Goal: Transaction & Acquisition: Book appointment/travel/reservation

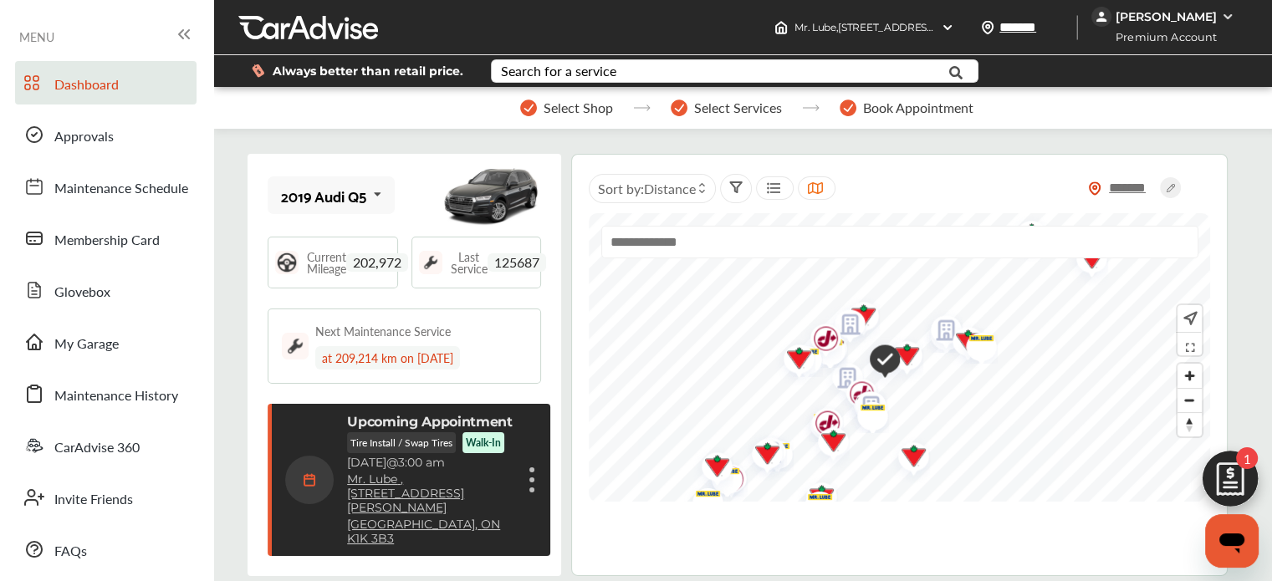
click at [435, 474] on link "Mr. Lube , [STREET_ADDRESS][PERSON_NAME]" at bounding box center [430, 494] width 166 height 43
click at [315, 464] on img at bounding box center [309, 480] width 49 height 49
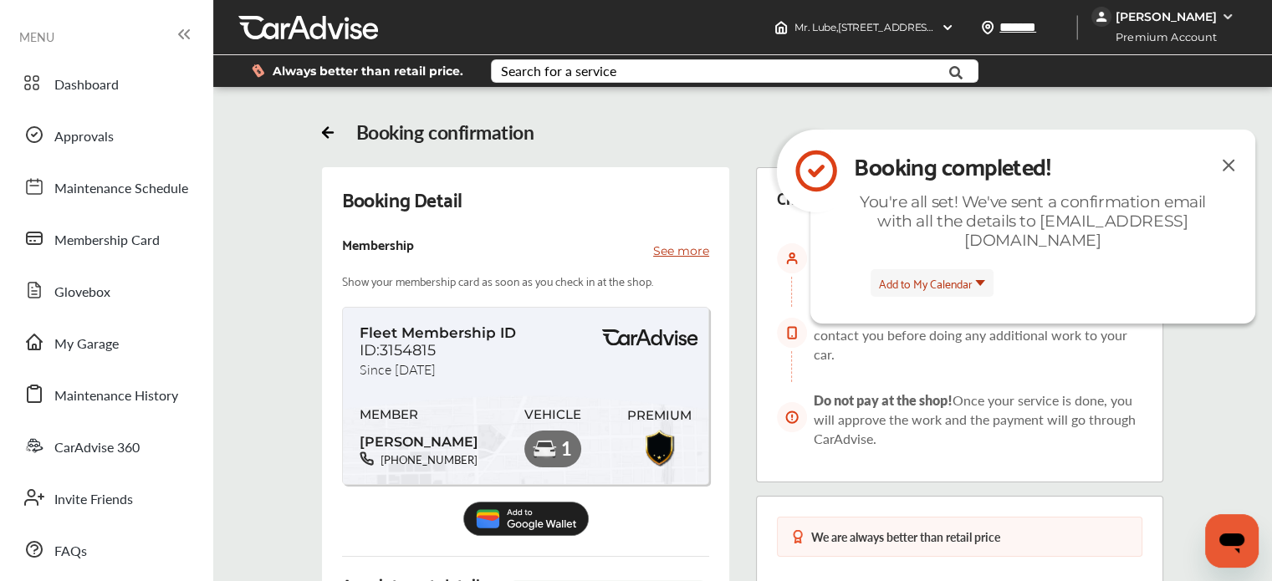
click at [1230, 161] on img at bounding box center [1229, 165] width 20 height 21
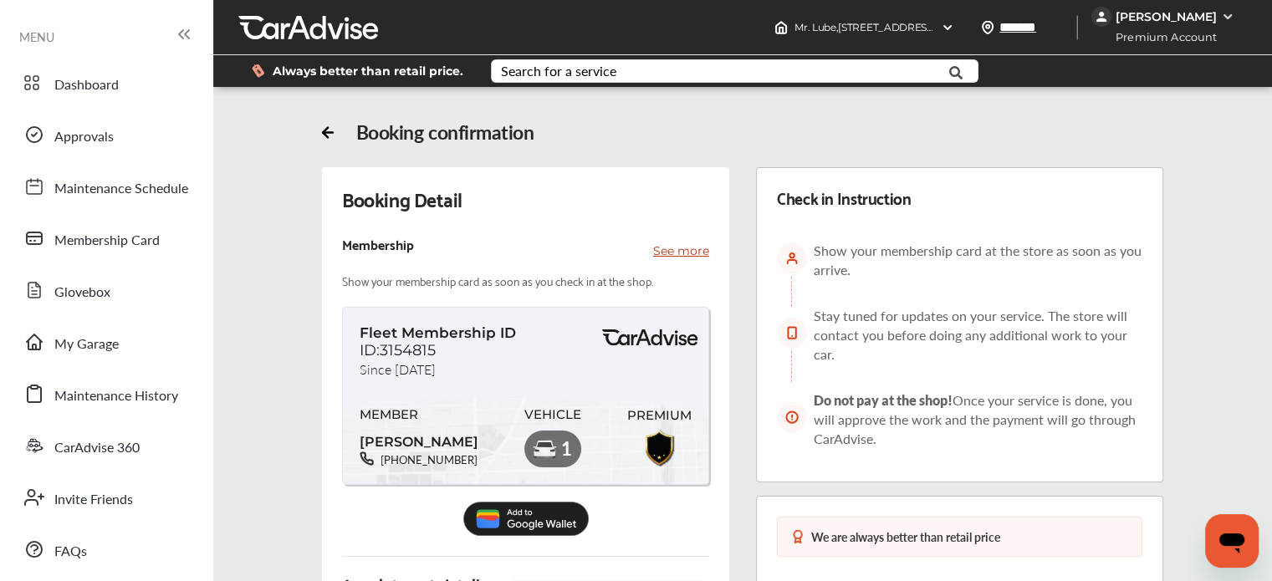
scroll to position [251, 0]
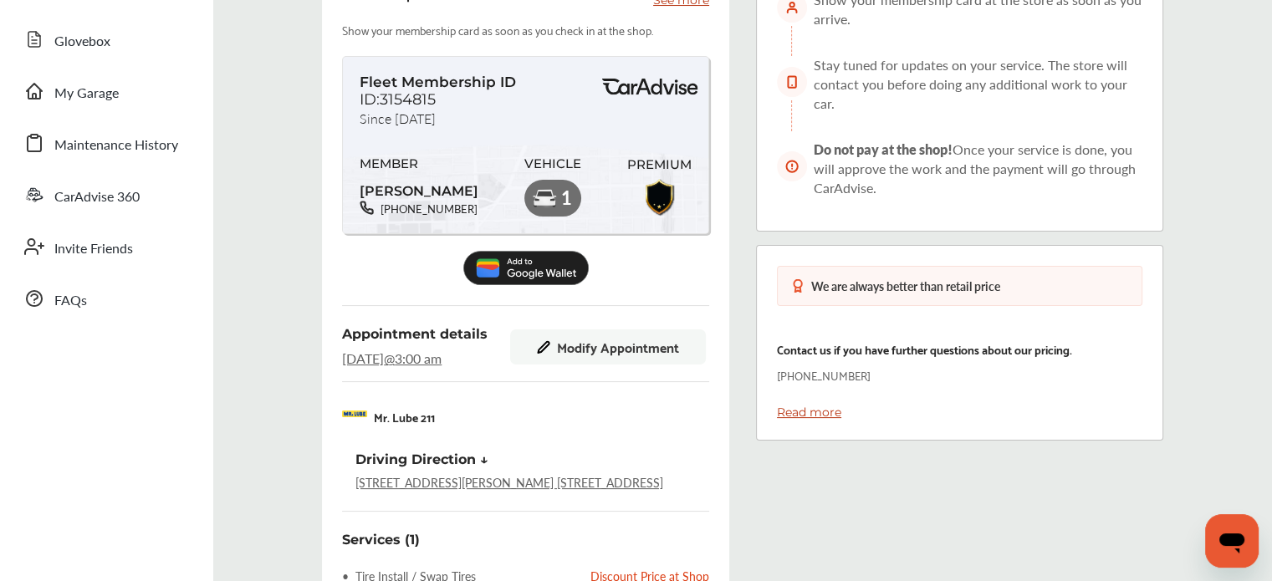
click at [575, 350] on span "Modify Appointment" at bounding box center [618, 347] width 122 height 15
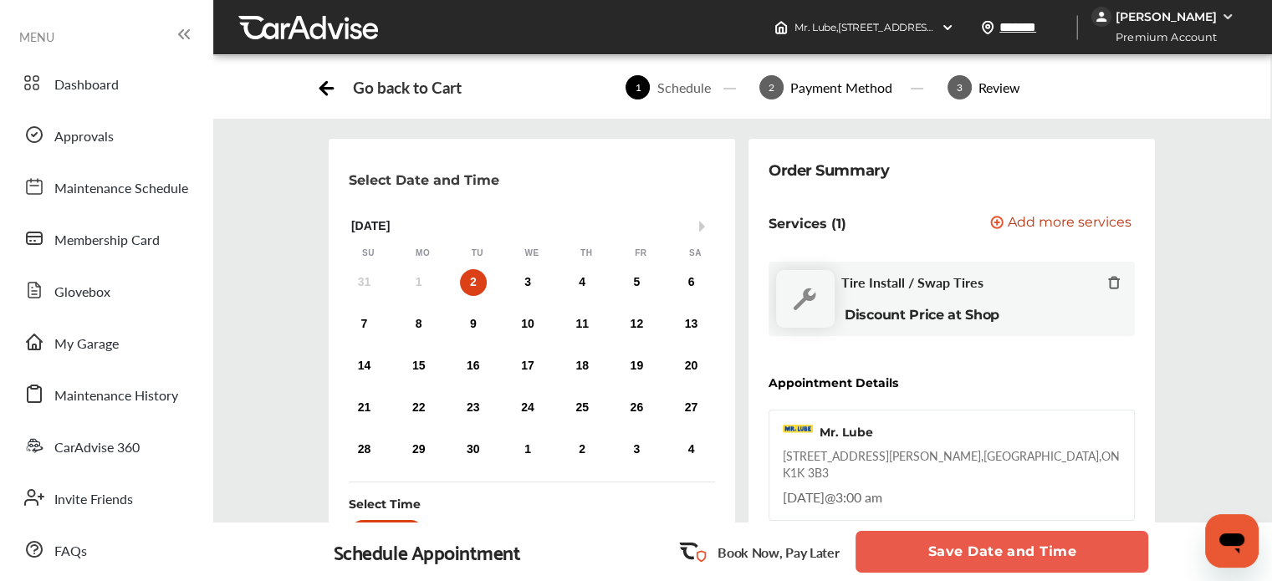
click at [1112, 281] on icon at bounding box center [1113, 282] width 13 height 13
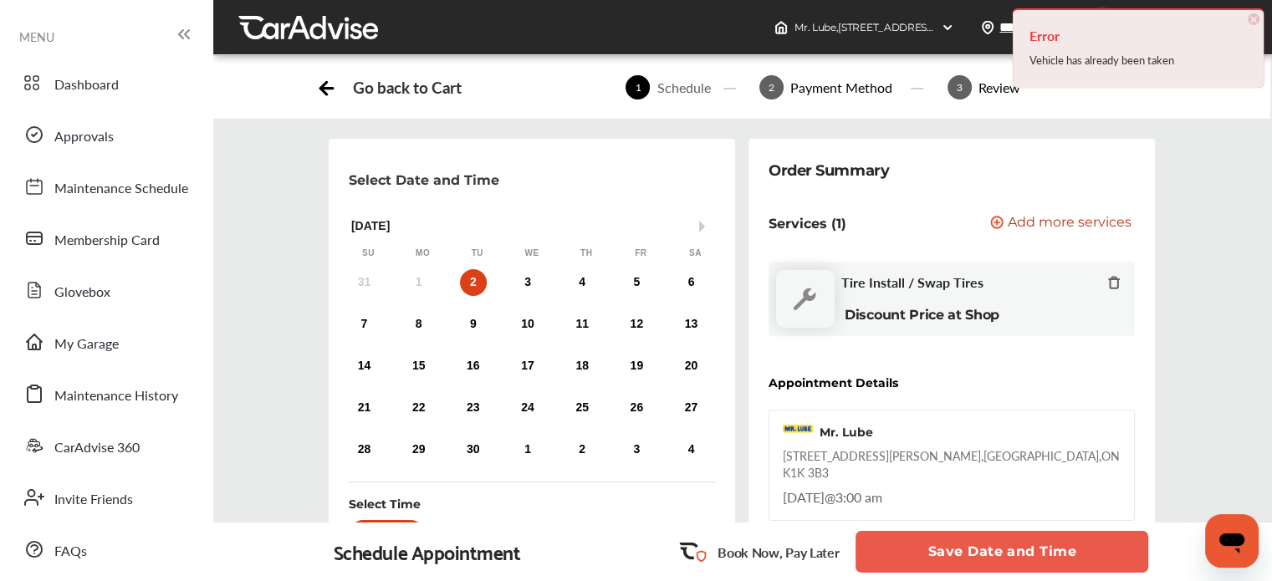
click at [1256, 16] on span "×" at bounding box center [1254, 19] width 12 height 12
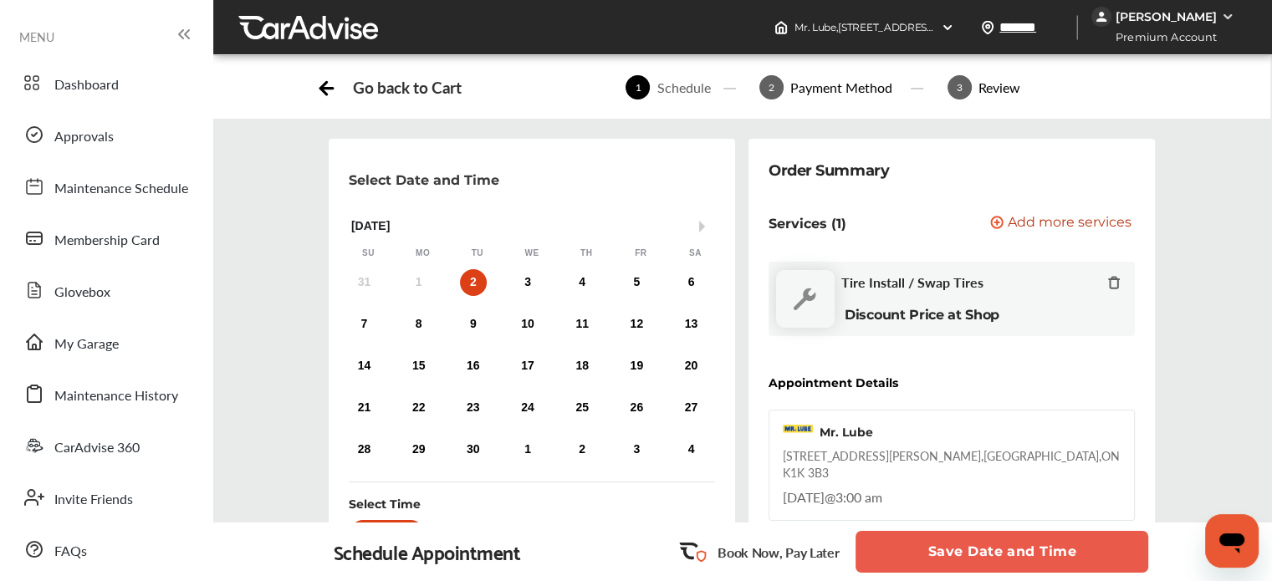
click at [334, 83] on icon at bounding box center [326, 85] width 21 height 21
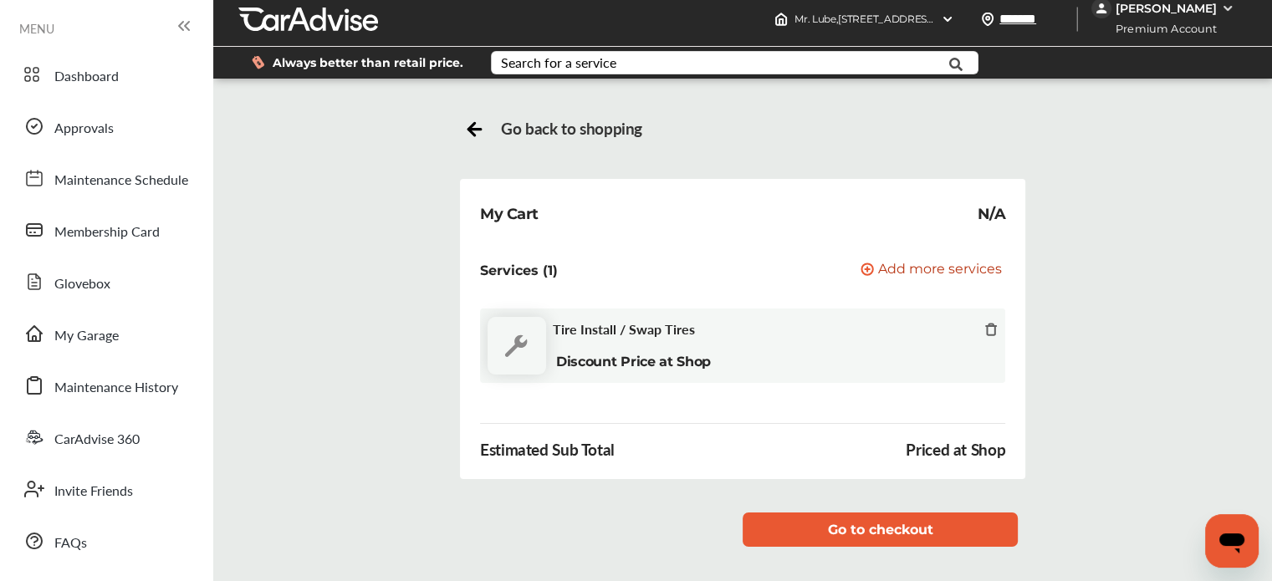
scroll to position [5, 0]
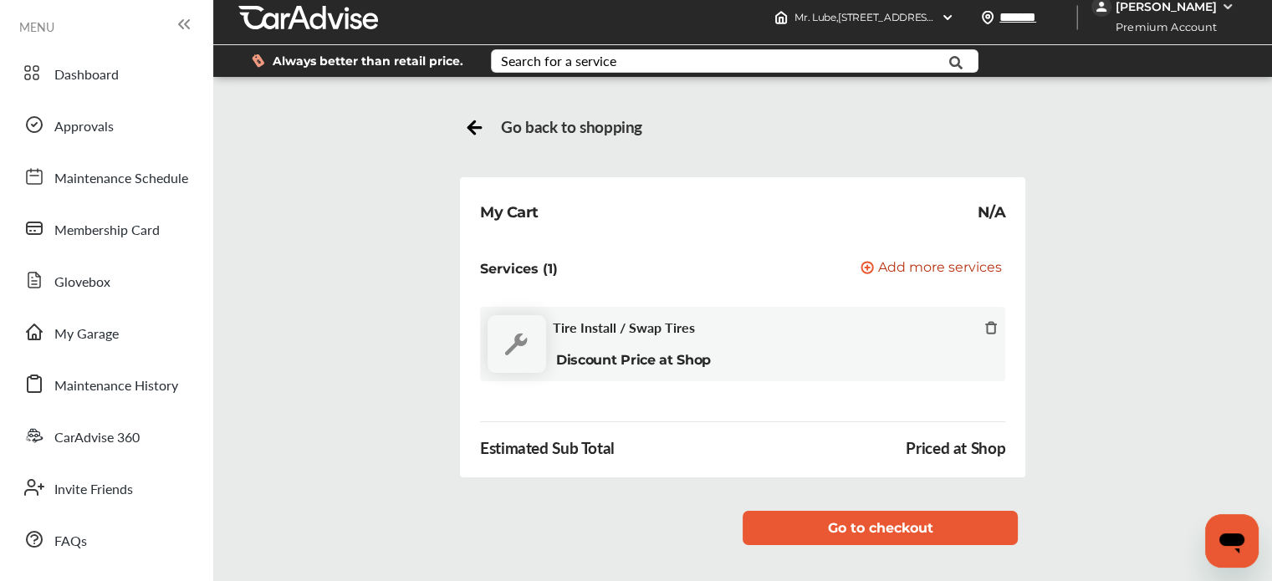
click at [471, 128] on icon at bounding box center [474, 128] width 13 height 0
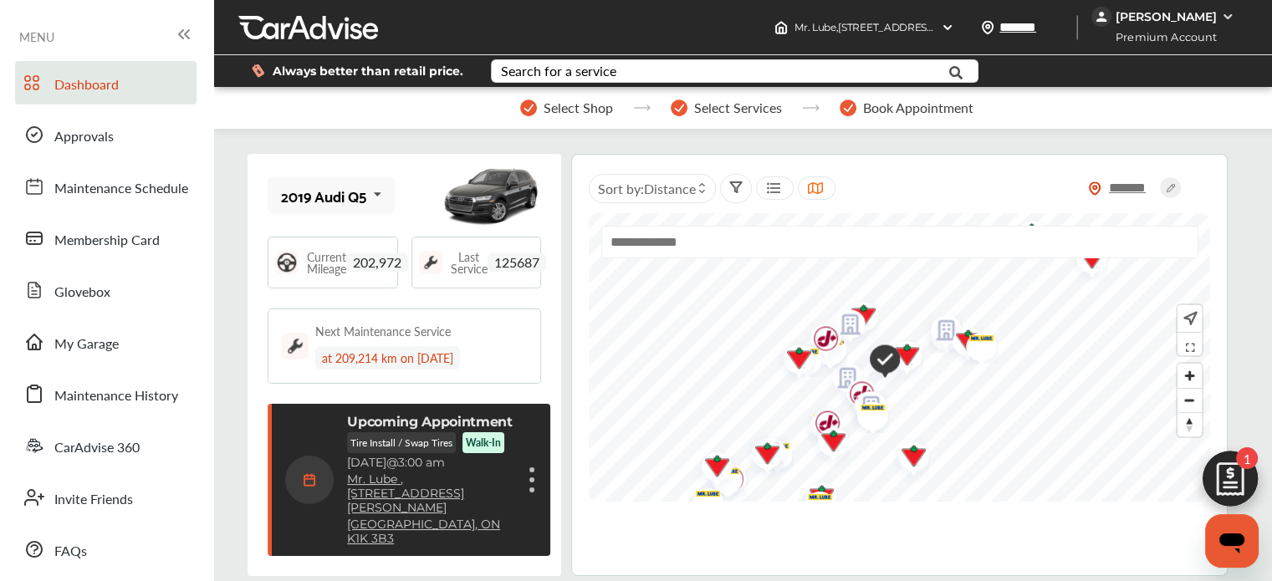
scroll to position [247, 0]
click at [430, 354] on div "at 209,214 km on [DATE]" at bounding box center [387, 357] width 145 height 23
click at [928, 109] on span "Book Appointment" at bounding box center [918, 107] width 110 height 15
click at [533, 478] on figure at bounding box center [531, 480] width 5 height 5
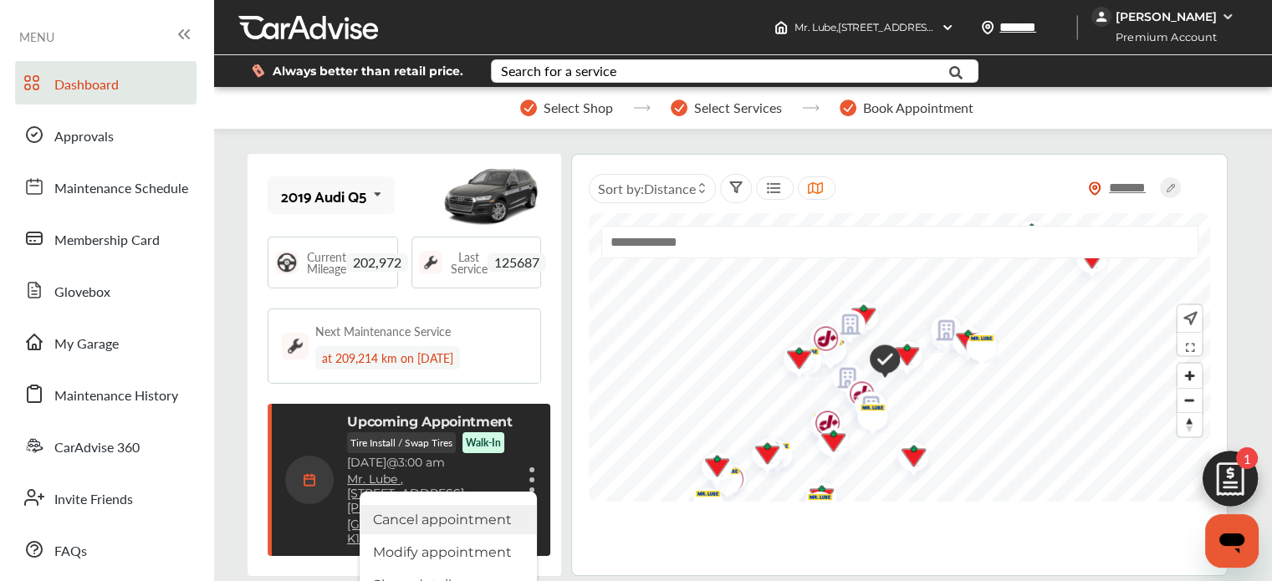
click at [498, 505] on li "Cancel appointment" at bounding box center [448, 519] width 177 height 29
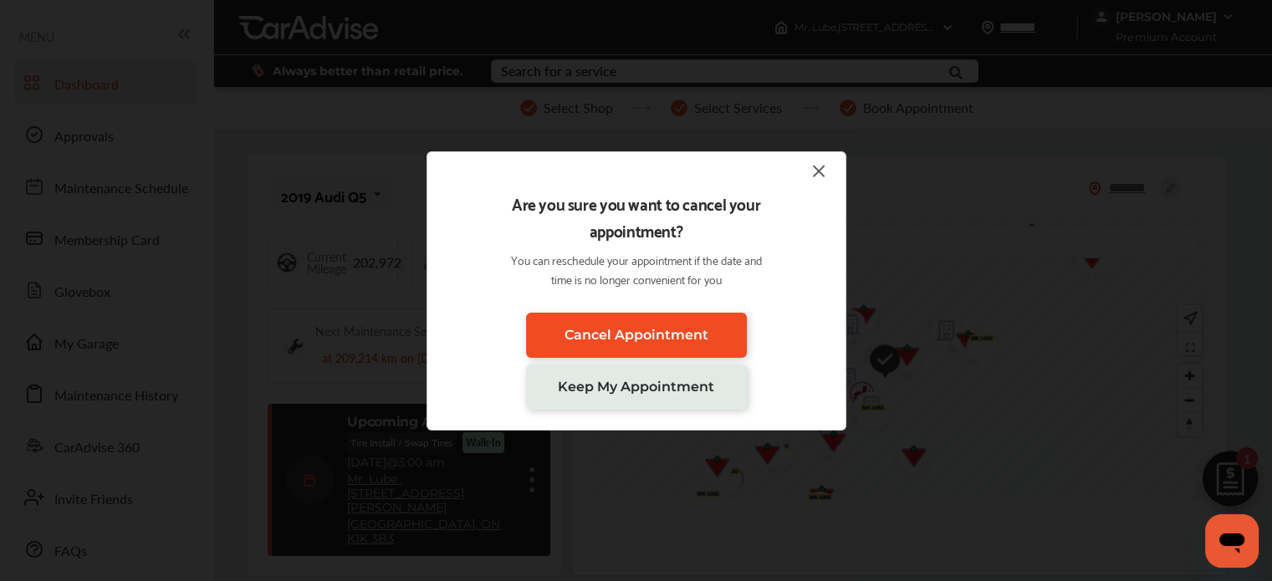
click at [609, 330] on span "Cancel Appointment" at bounding box center [637, 335] width 144 height 16
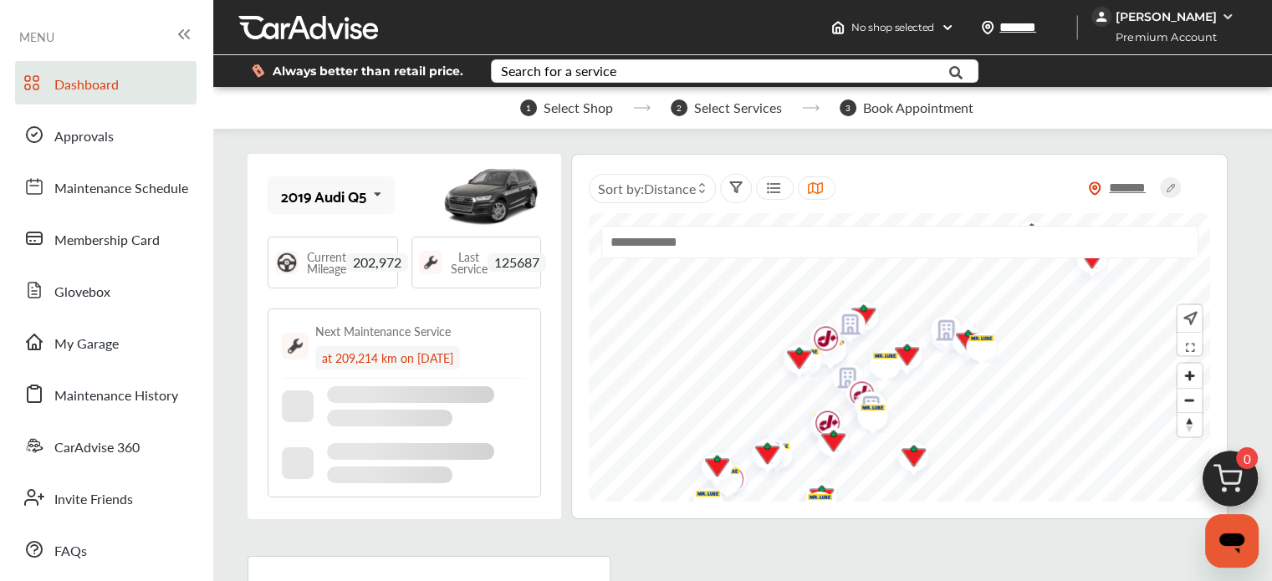
scroll to position [63, 0]
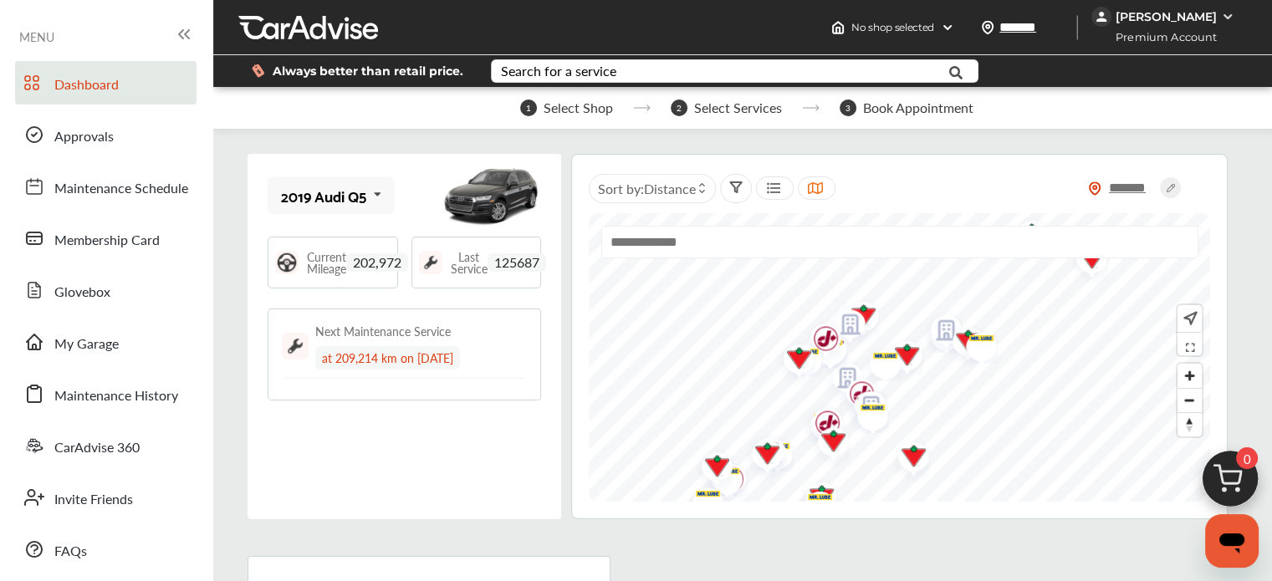
drag, startPoint x: 400, startPoint y: 464, endPoint x: 512, endPoint y: 401, distance: 128.9
click at [401, 463] on div "2019 Audi Q5 2019 Audi Q5 Current Mileage 202,972 Last Service 125687 Next Main…" at bounding box center [405, 337] width 314 height 366
click at [586, 74] on div "Search for a service" at bounding box center [558, 70] width 115 height 13
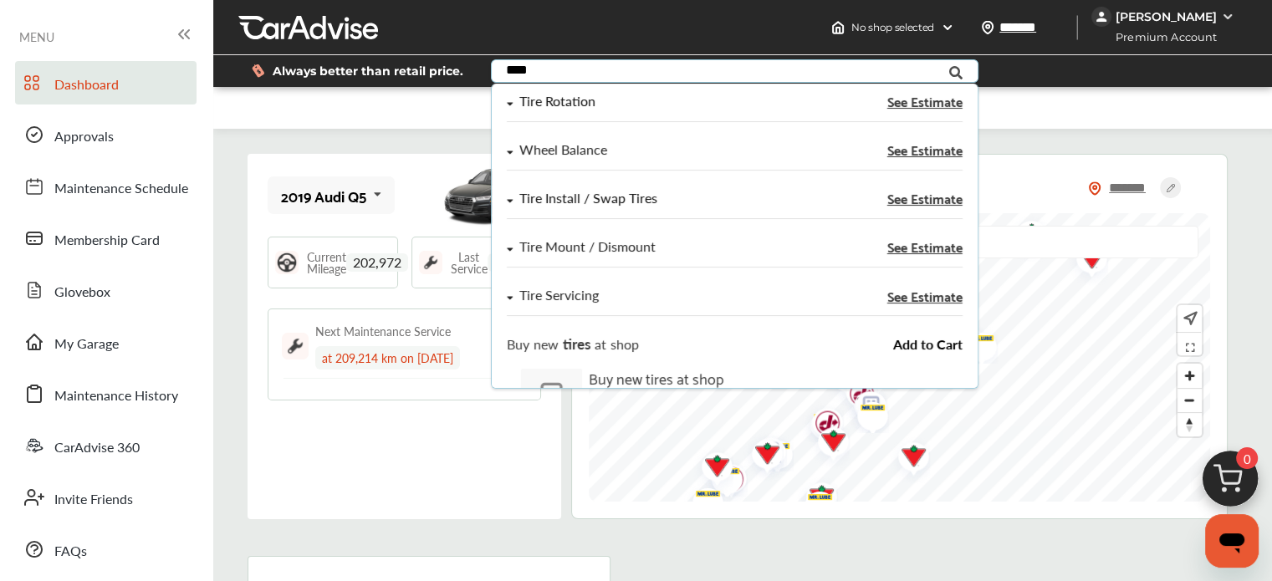
type input "****"
click at [599, 194] on div "Tire Install / Swap Tires" at bounding box center [588, 199] width 138 height 14
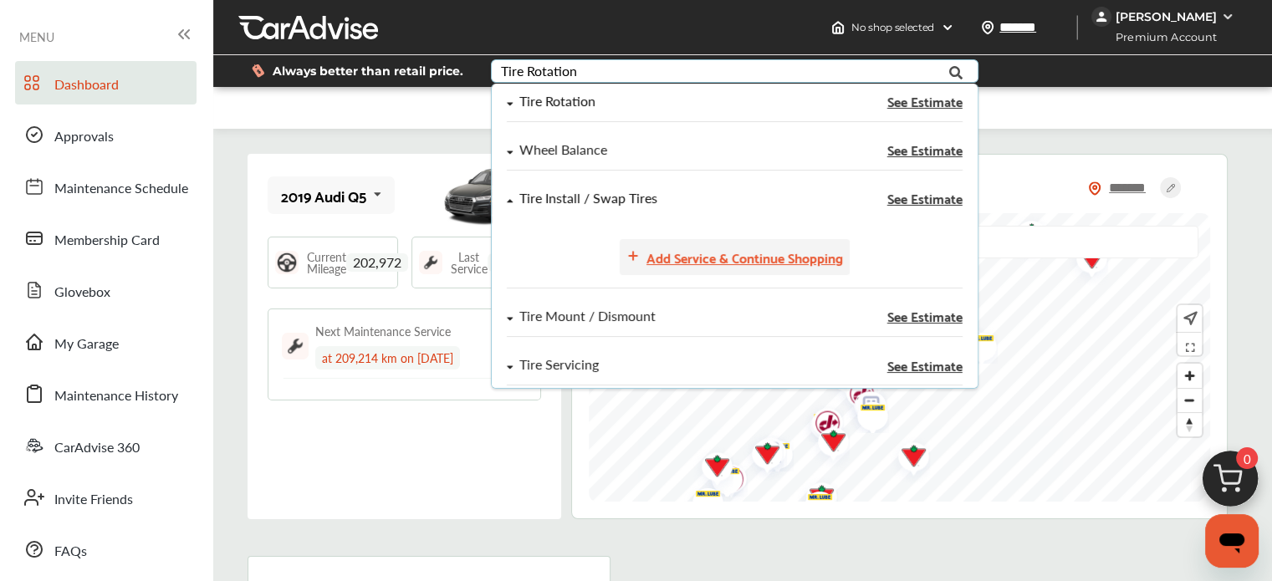
click at [795, 258] on div "Add Service & Continue Shopping" at bounding box center [745, 257] width 197 height 23
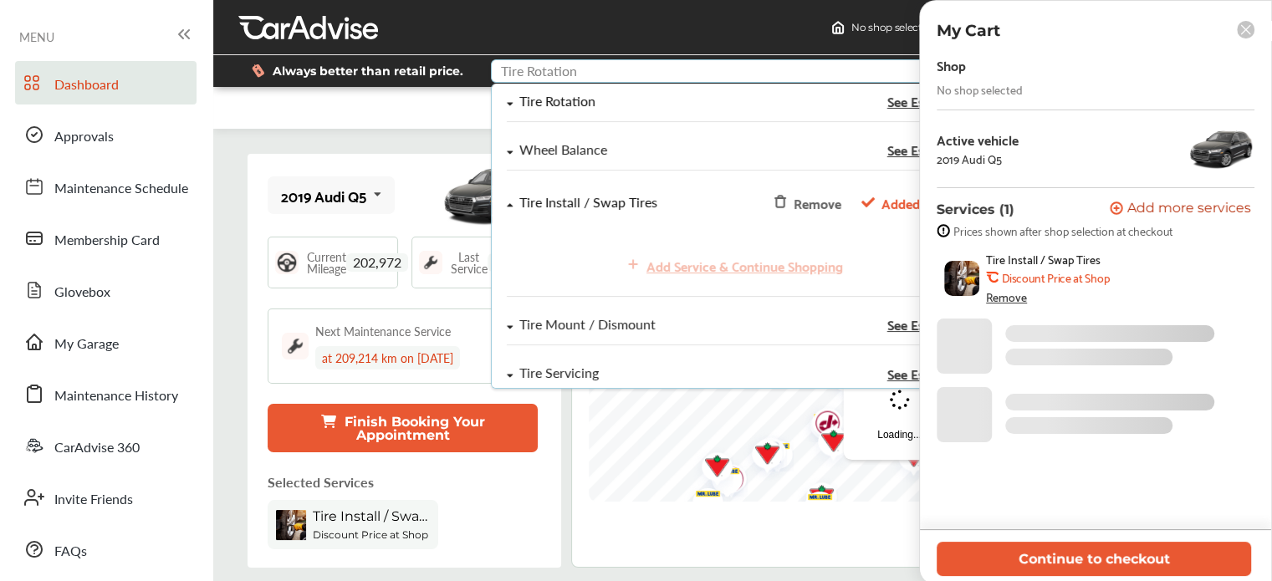
scroll to position [0, 0]
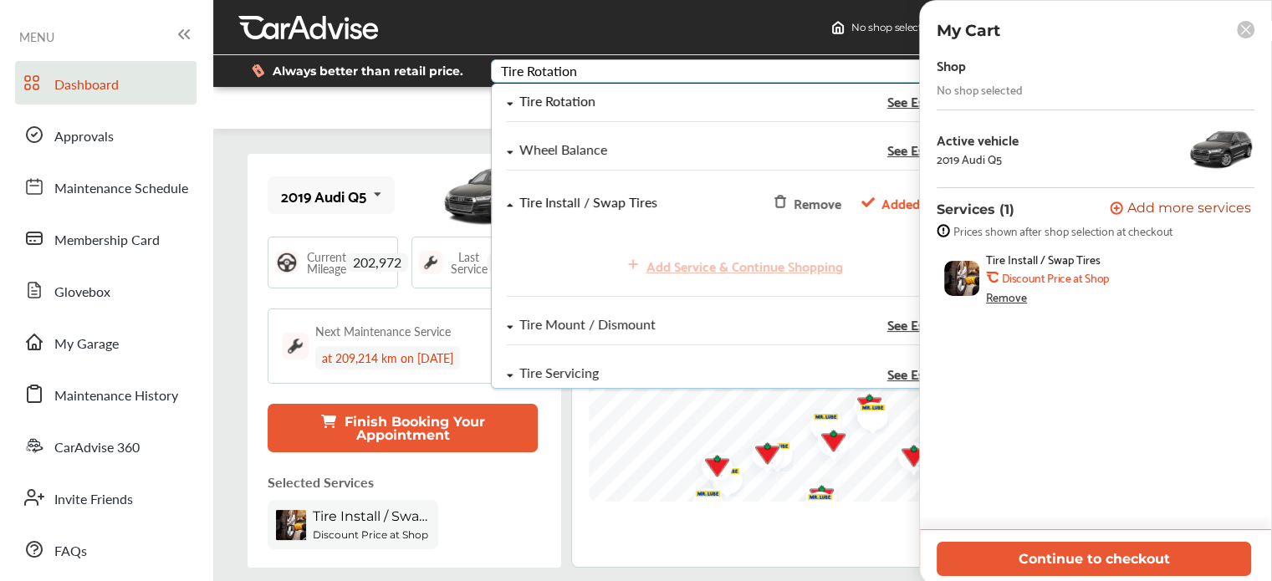
click at [1245, 26] on rect at bounding box center [1246, 30] width 18 height 18
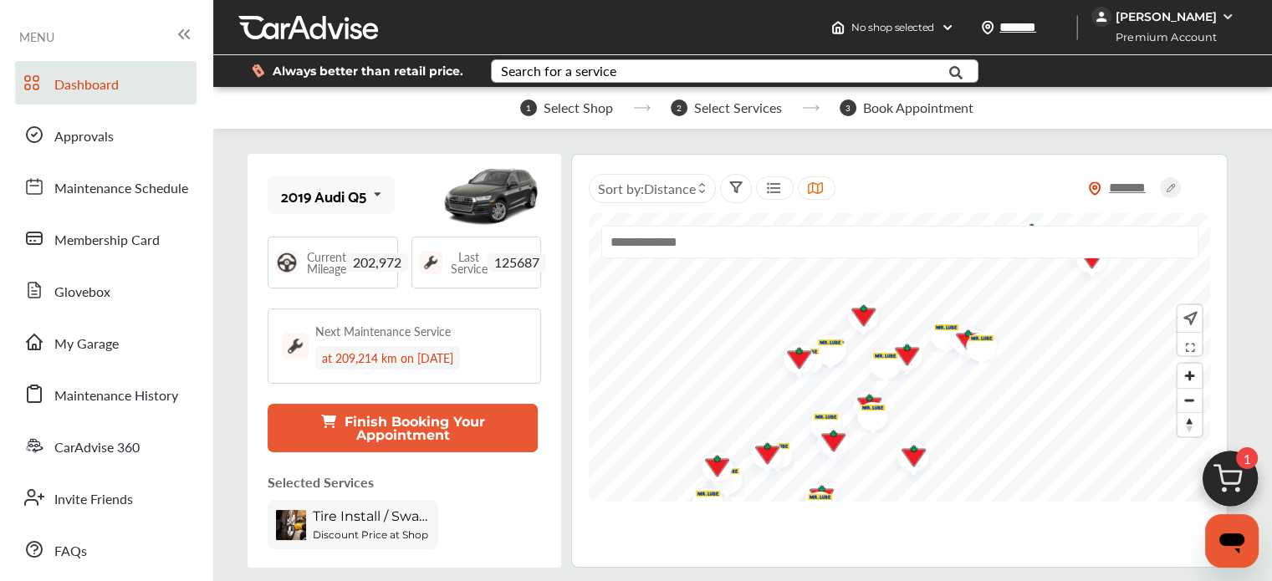
scroll to position [84, 0]
click at [415, 404] on button "Finish Booking Your Appointment" at bounding box center [403, 428] width 270 height 49
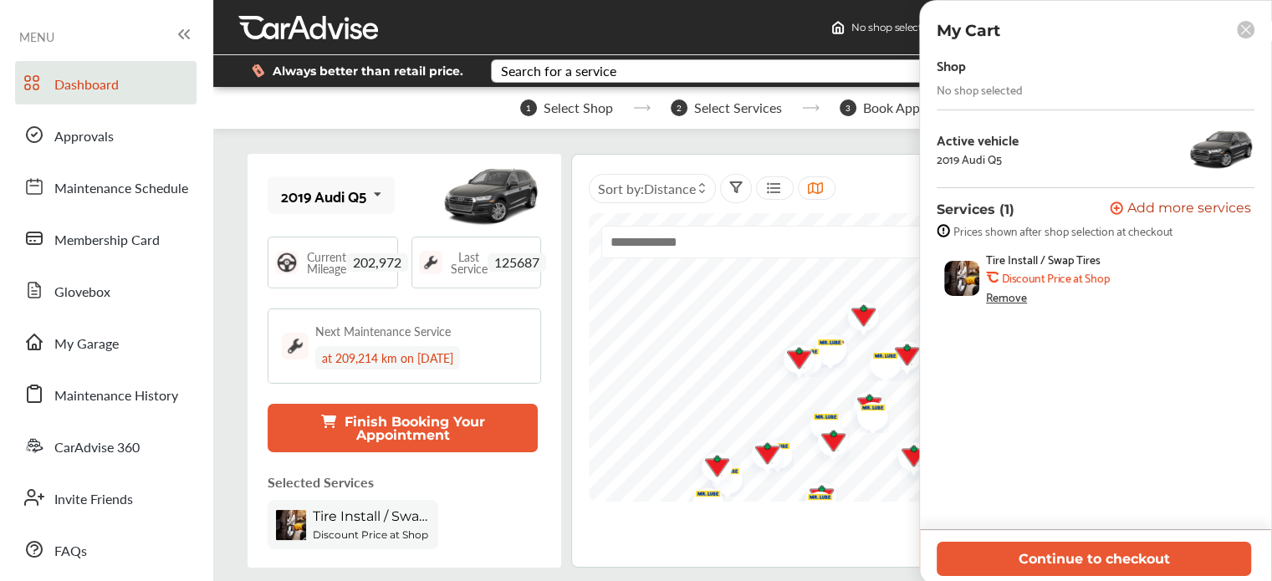
click at [1010, 84] on div "No shop selected" at bounding box center [980, 89] width 86 height 13
click at [970, 72] on div "Shop" at bounding box center [1096, 65] width 318 height 23
click at [790, 477] on div "******* Sort by : Distance" at bounding box center [899, 361] width 657 height 414
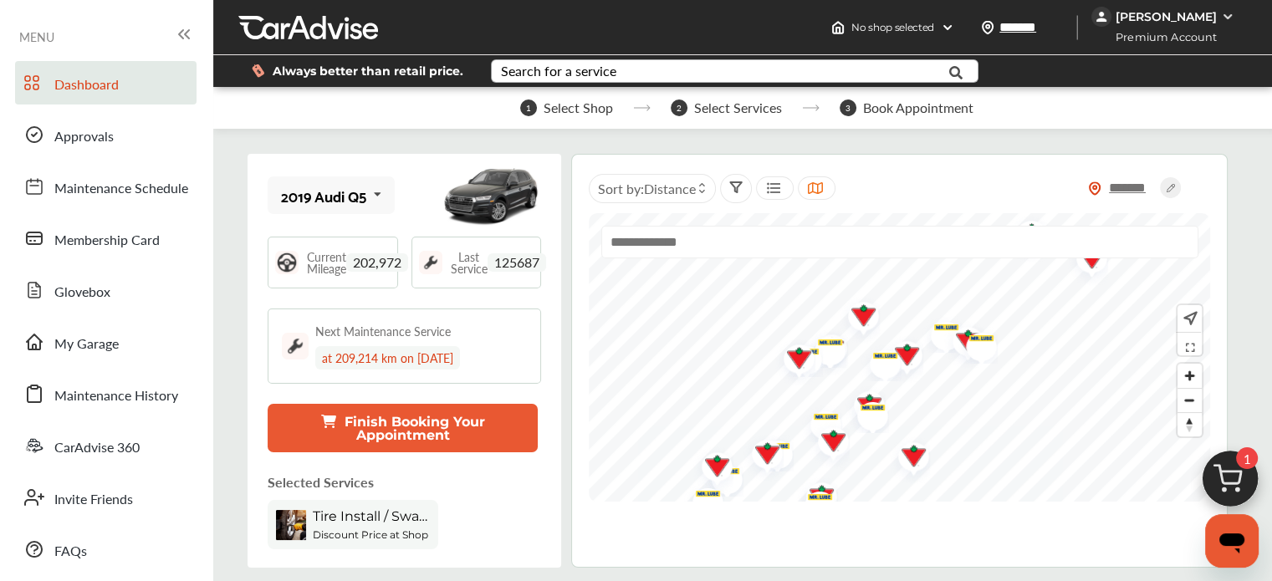
click at [1135, 459] on div "******* Sort by : Distance" at bounding box center [899, 361] width 657 height 414
click at [582, 100] on span "Select Shop" at bounding box center [578, 107] width 69 height 15
click at [399, 509] on span "Tire Install / Swap Tires" at bounding box center [371, 517] width 117 height 16
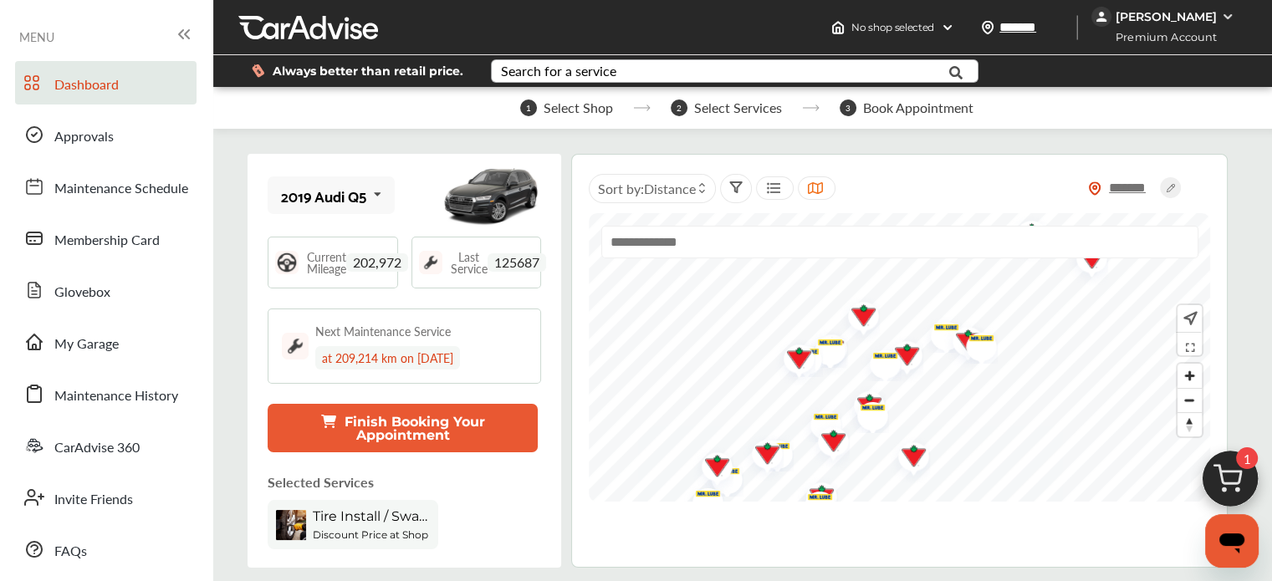
click at [39, 33] on span "MENU" at bounding box center [36, 36] width 35 height 13
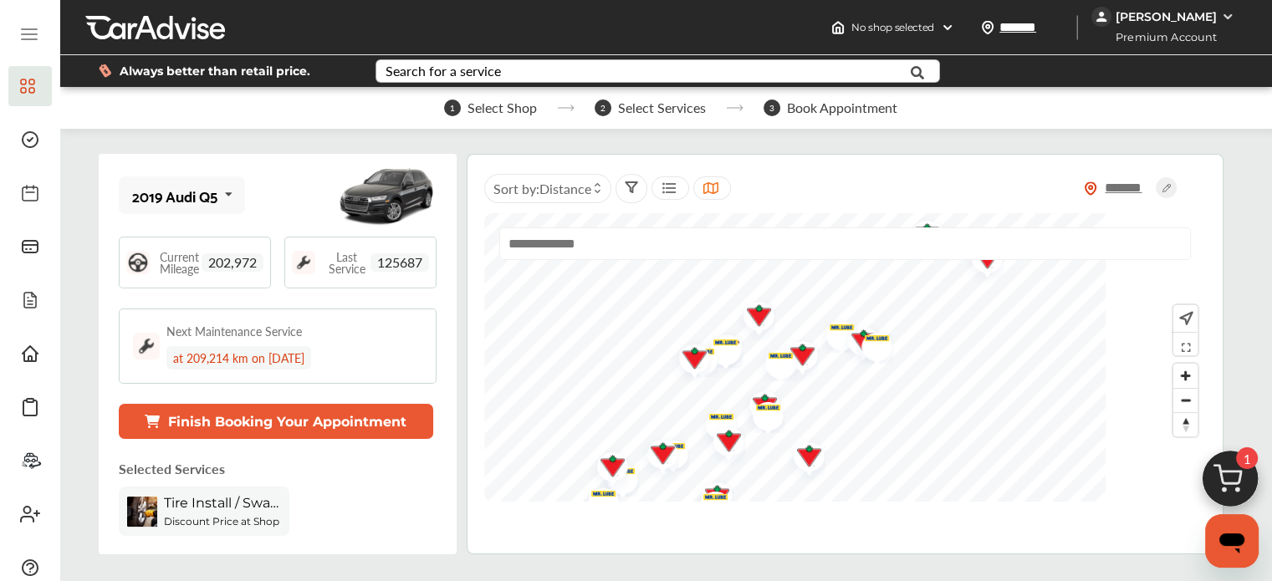
click at [220, 507] on span "Tire Install / Swap Tires" at bounding box center [222, 503] width 117 height 16
click at [253, 508] on span "Tire Install / Swap Tires" at bounding box center [222, 503] width 117 height 16
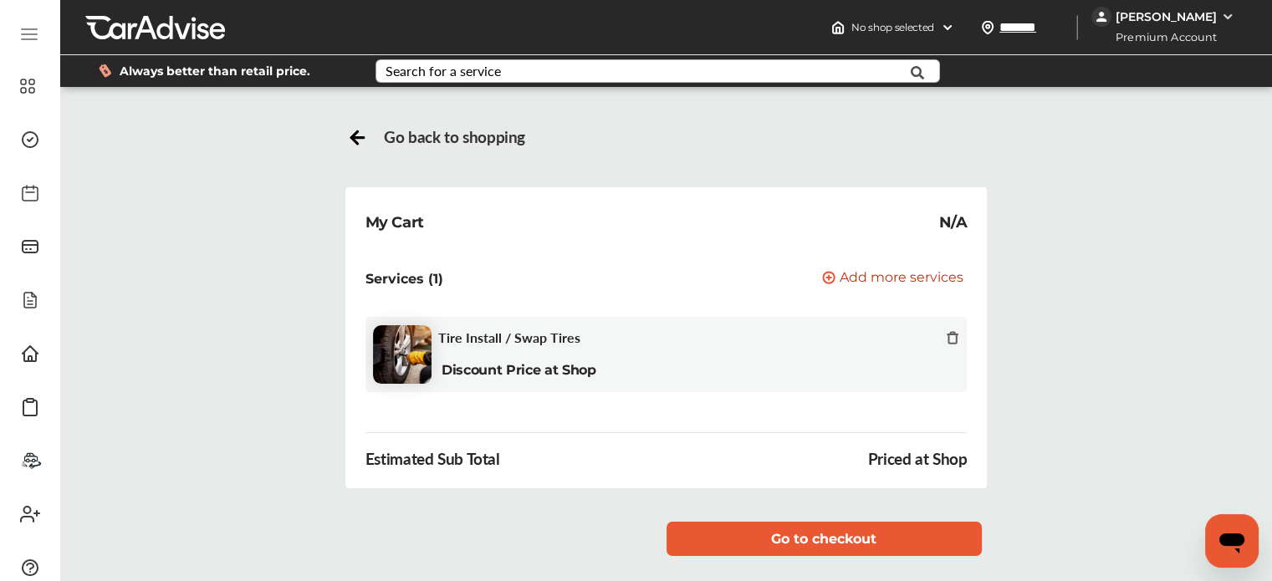
click at [946, 335] on icon at bounding box center [952, 337] width 13 height 13
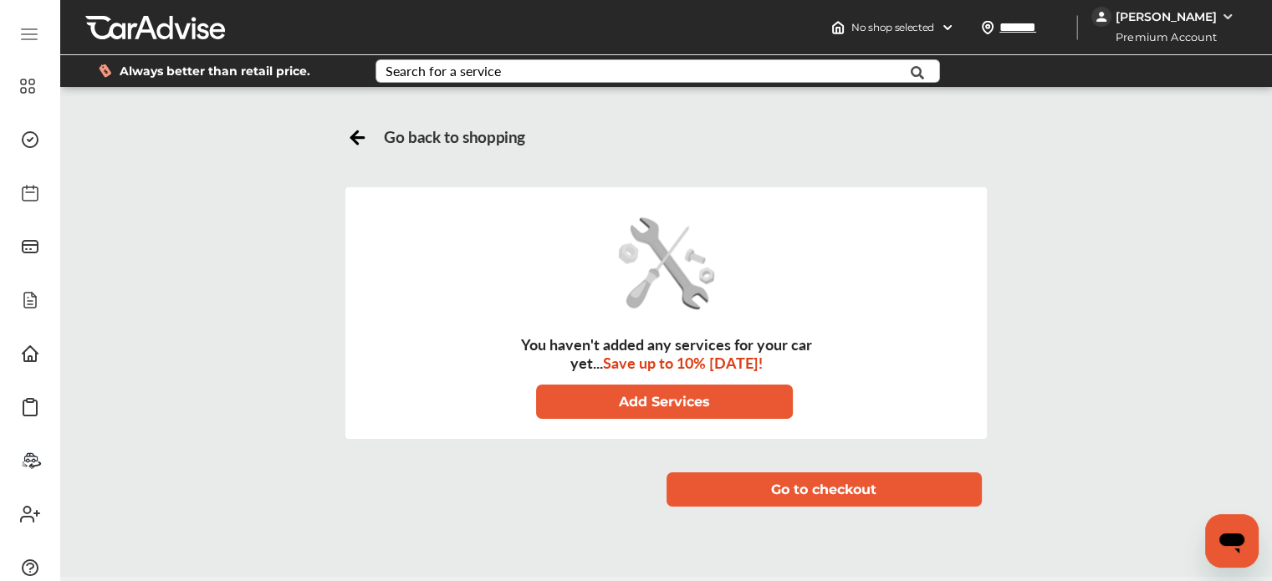
click at [352, 139] on icon at bounding box center [357, 135] width 21 height 21
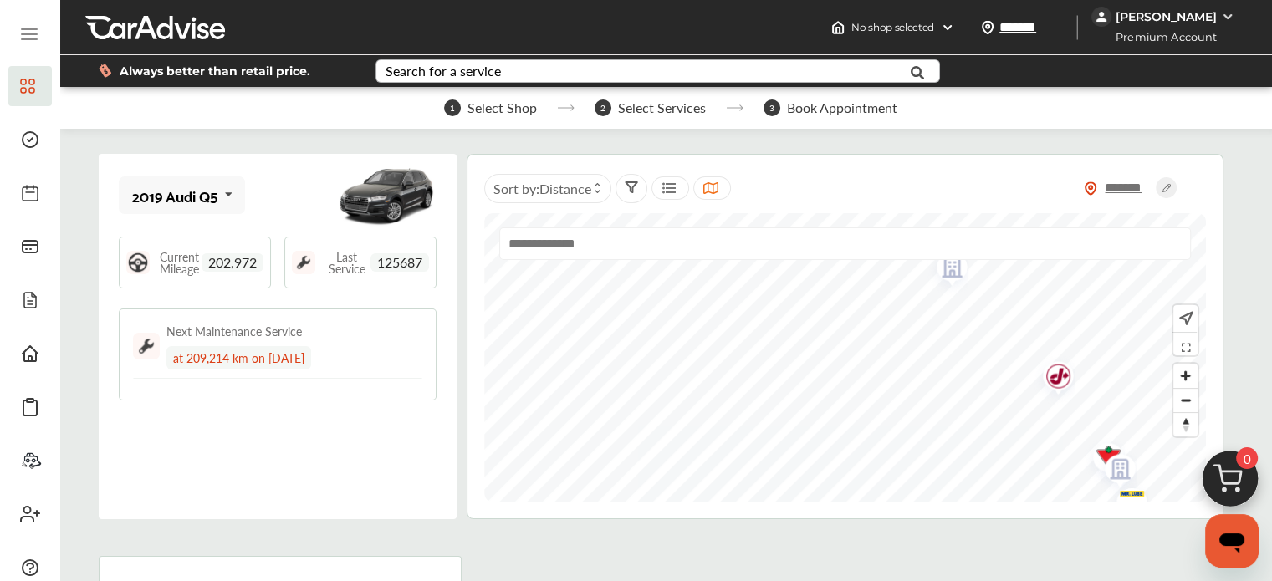
click at [779, 504] on div "******* Sort by : Distance" at bounding box center [846, 337] width 758 height 366
click at [30, 29] on icon at bounding box center [29, 29] width 15 height 0
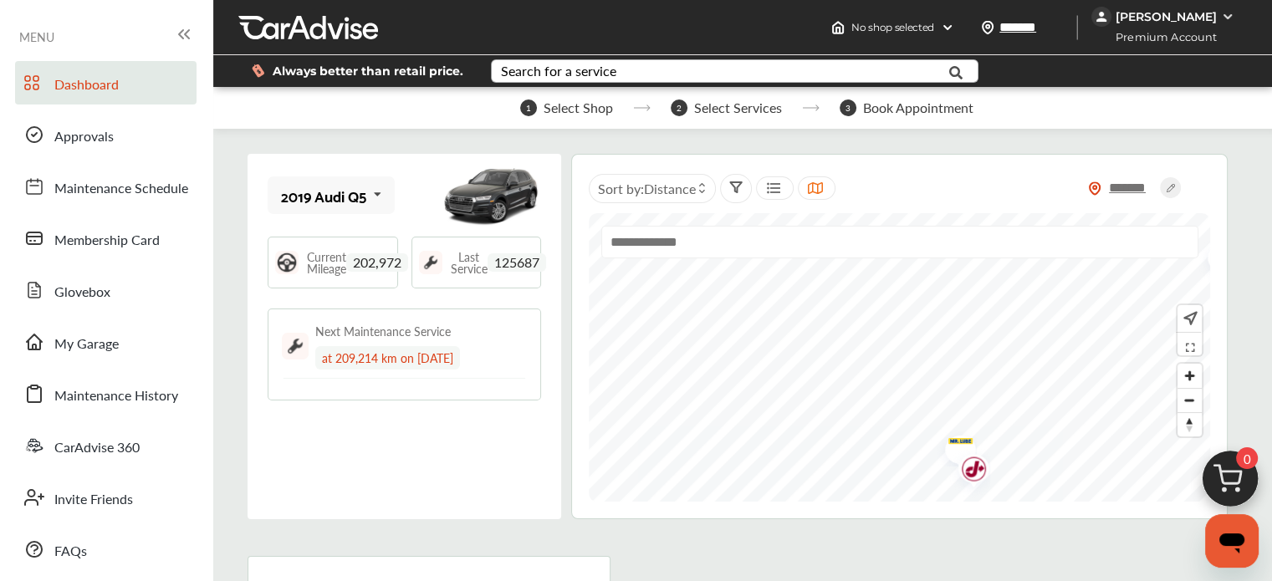
click at [977, 469] on img "Map marker" at bounding box center [968, 472] width 44 height 53
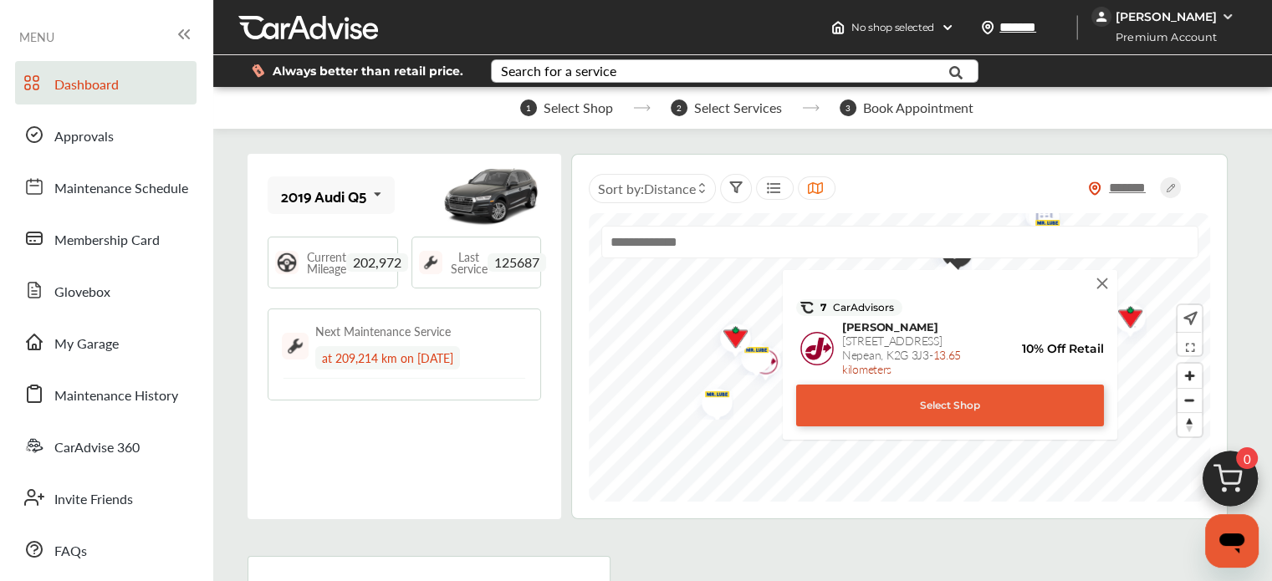
click at [1100, 279] on img at bounding box center [1102, 283] width 18 height 18
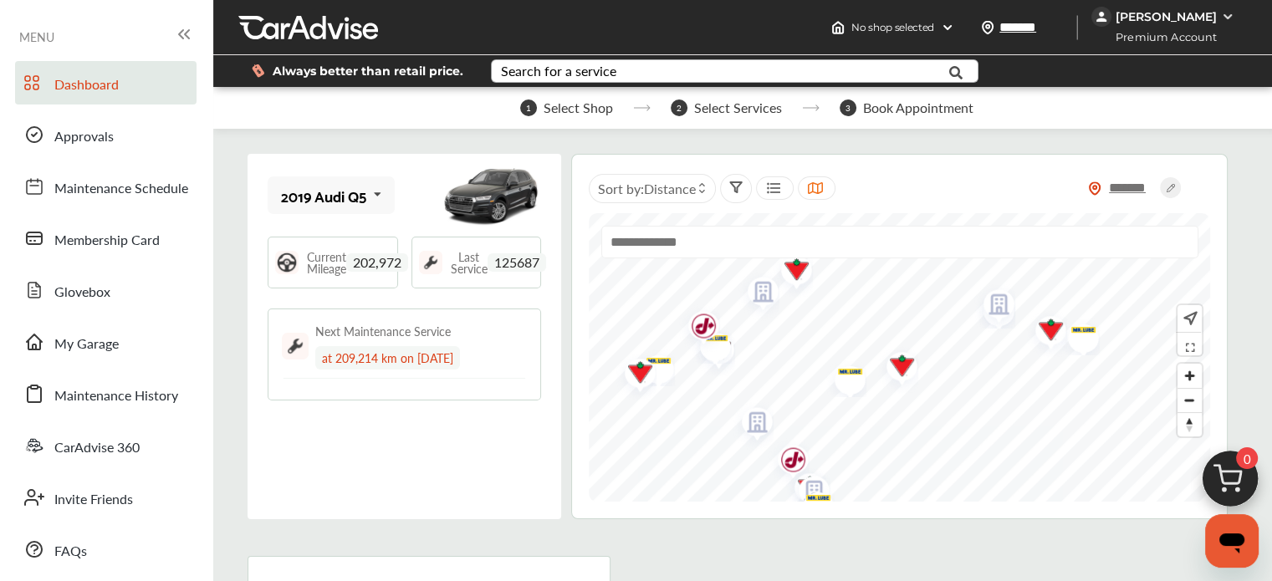
click at [898, 363] on img "Map marker" at bounding box center [896, 368] width 44 height 50
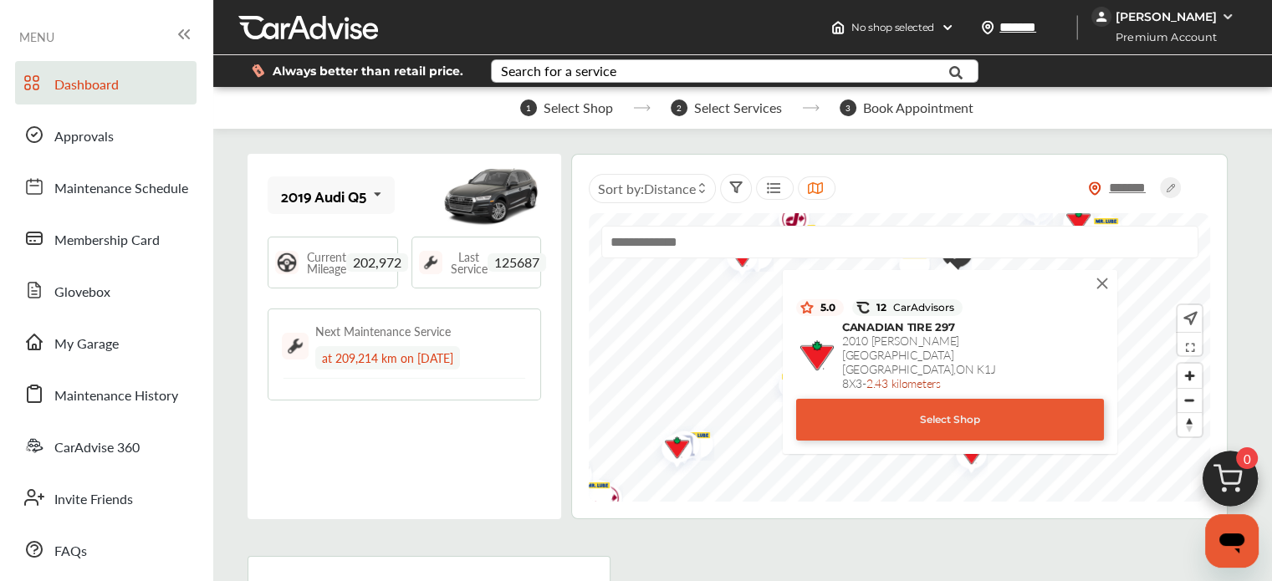
click at [1104, 280] on img at bounding box center [1102, 283] width 18 height 18
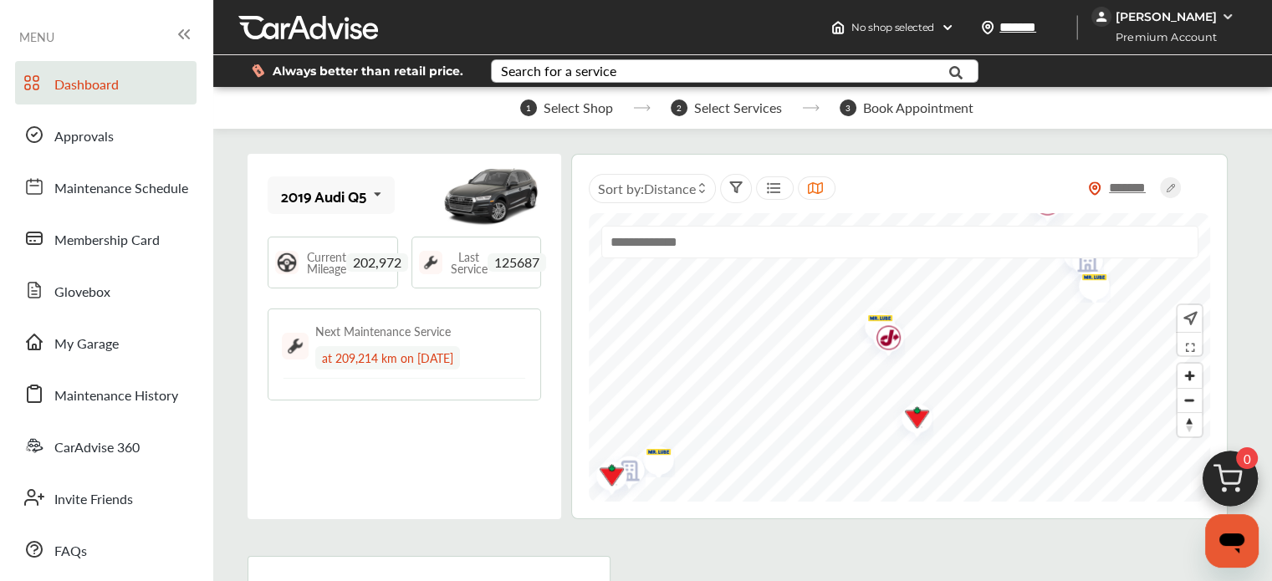
click at [920, 417] on img "Map marker" at bounding box center [911, 420] width 44 height 50
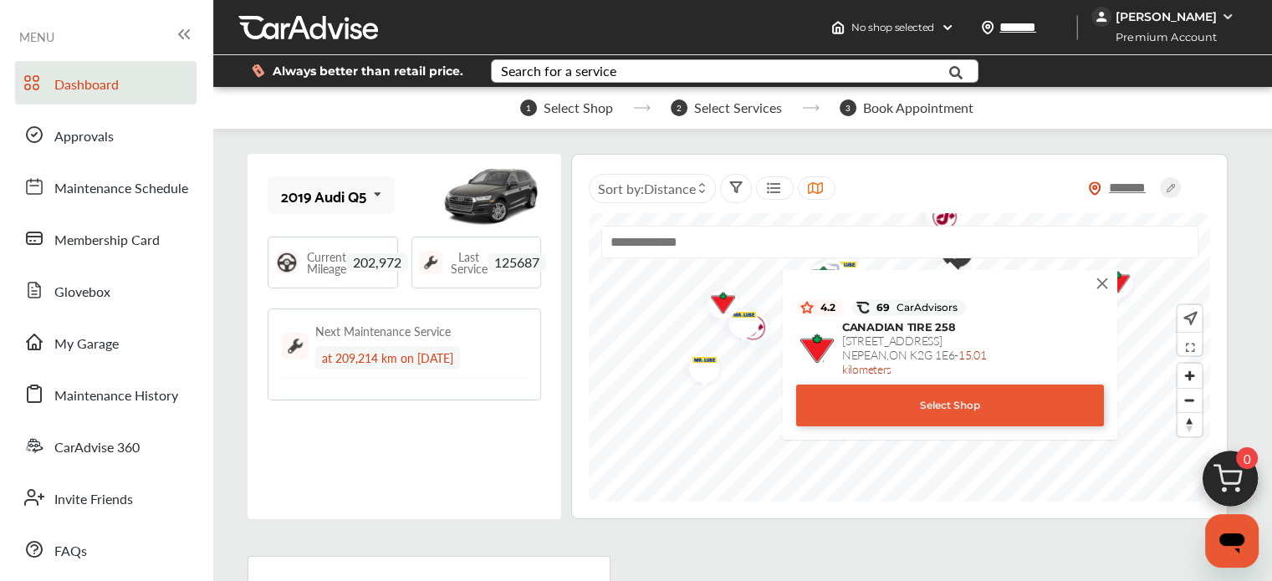
click at [1100, 281] on img at bounding box center [1102, 283] width 18 height 18
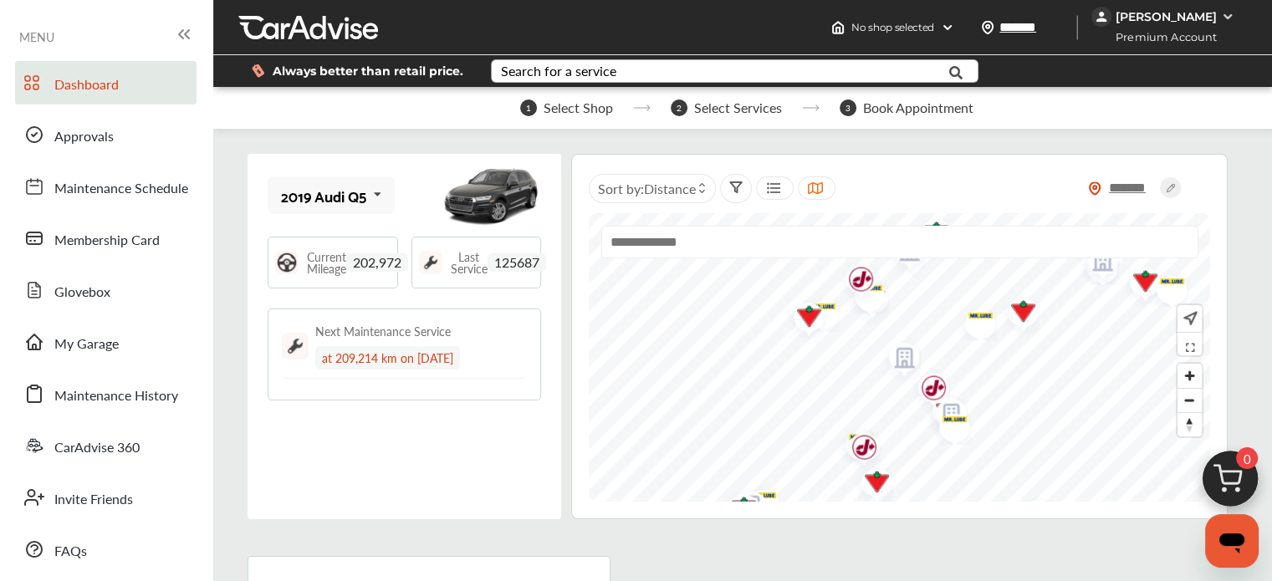
drag, startPoint x: 930, startPoint y: 337, endPoint x: 891, endPoint y: 377, distance: 56.2
click at [885, 385] on img "Map marker" at bounding box center [899, 361] width 44 height 53
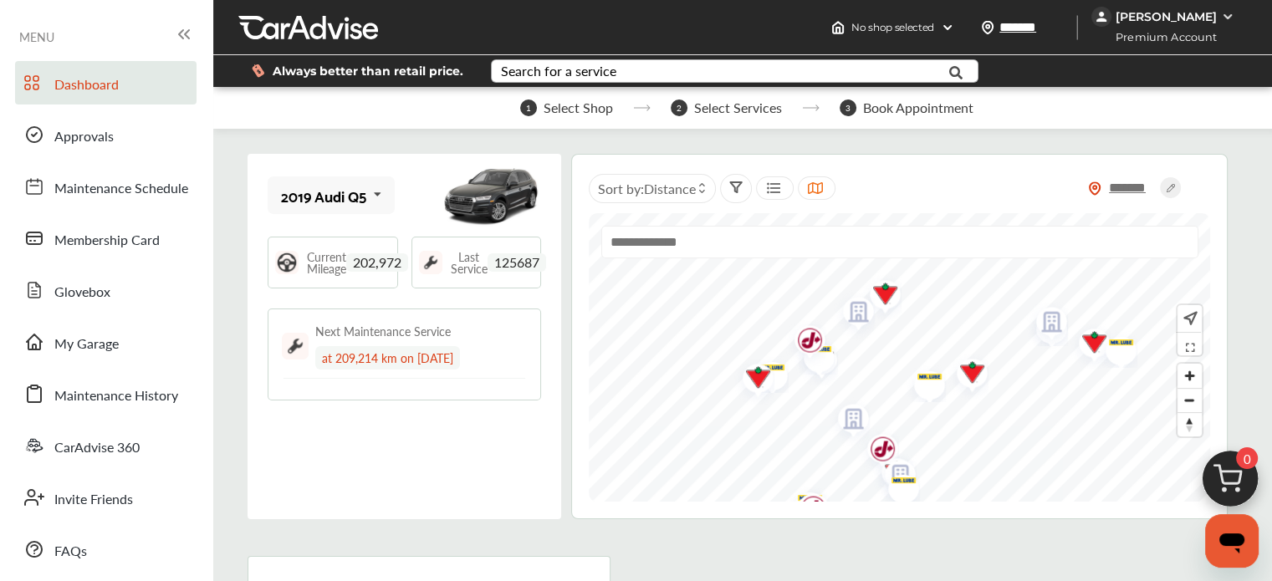
click at [1091, 341] on img "Map marker" at bounding box center [1088, 345] width 44 height 50
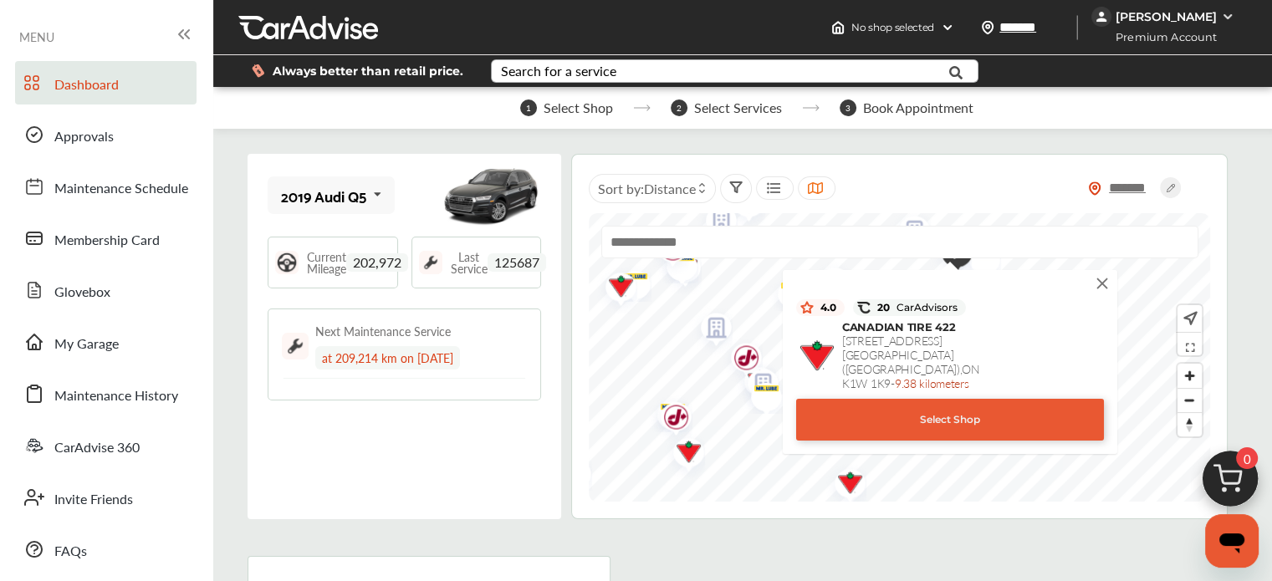
click at [1102, 278] on img at bounding box center [1102, 283] width 18 height 18
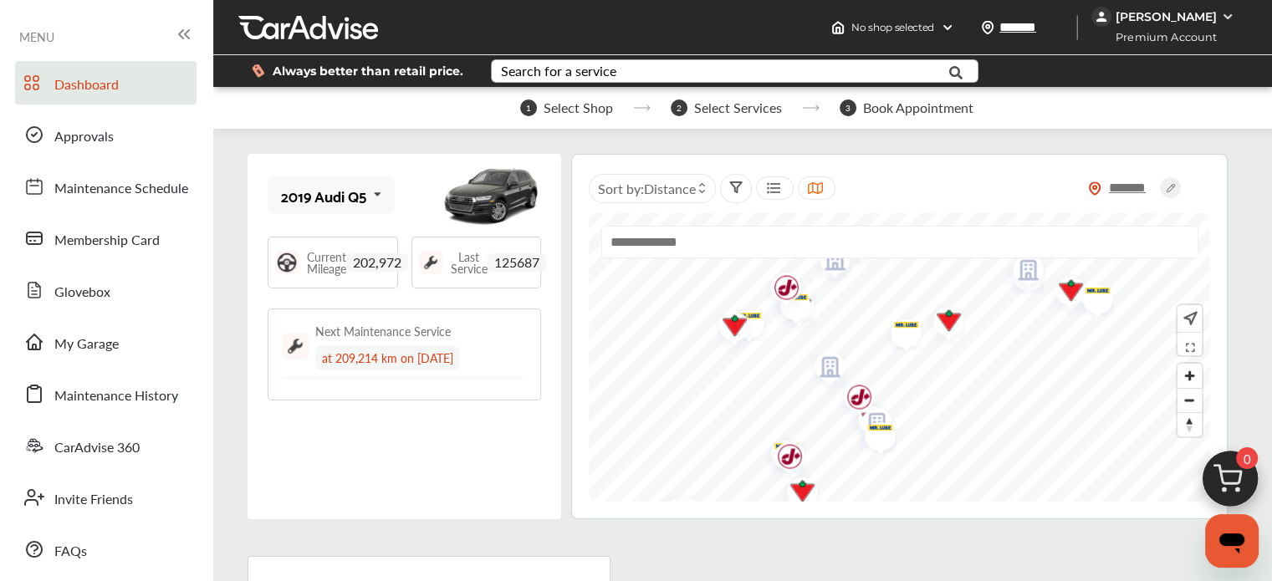
click at [944, 317] on img "Map marker" at bounding box center [943, 323] width 44 height 50
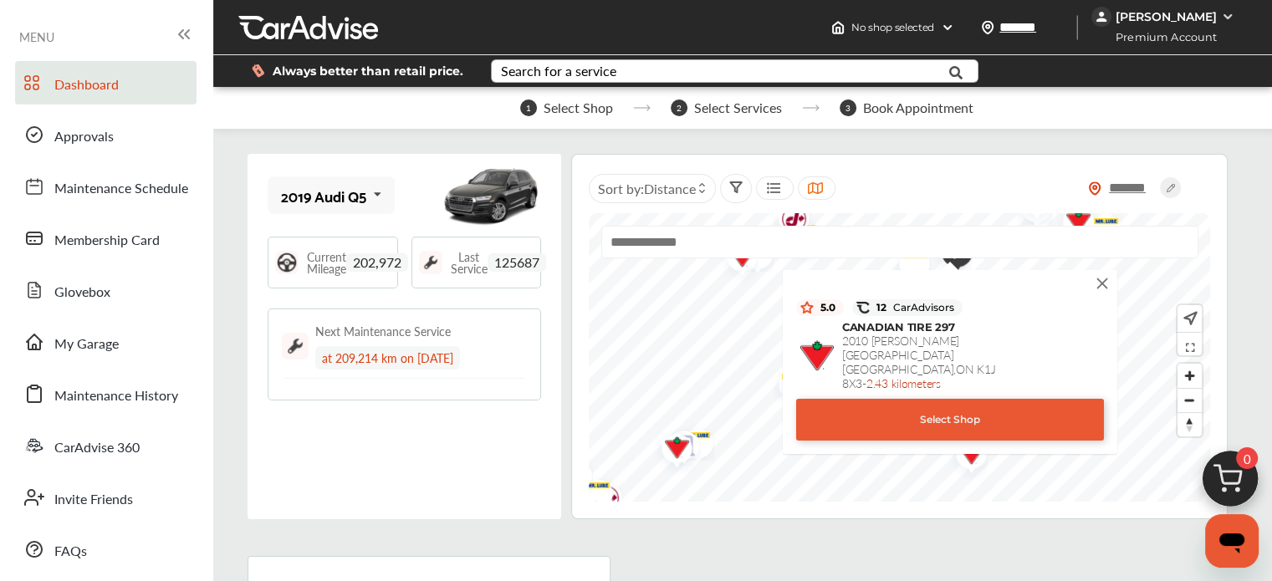
click at [1105, 279] on img at bounding box center [1102, 283] width 18 height 18
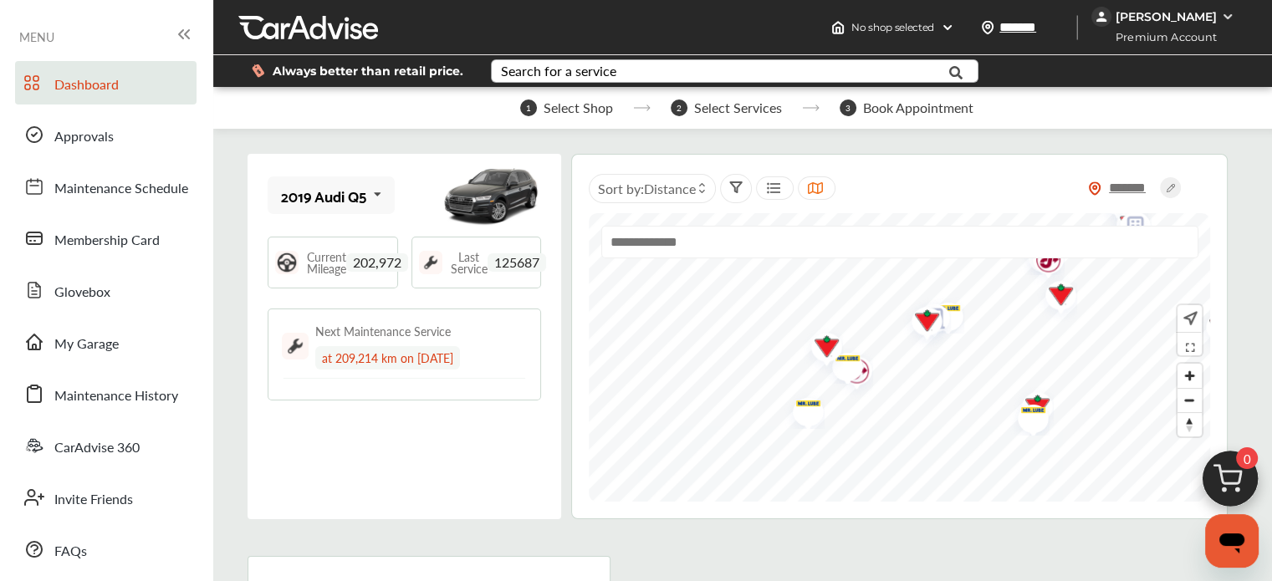
click at [924, 320] on img "Map marker" at bounding box center [921, 323] width 44 height 50
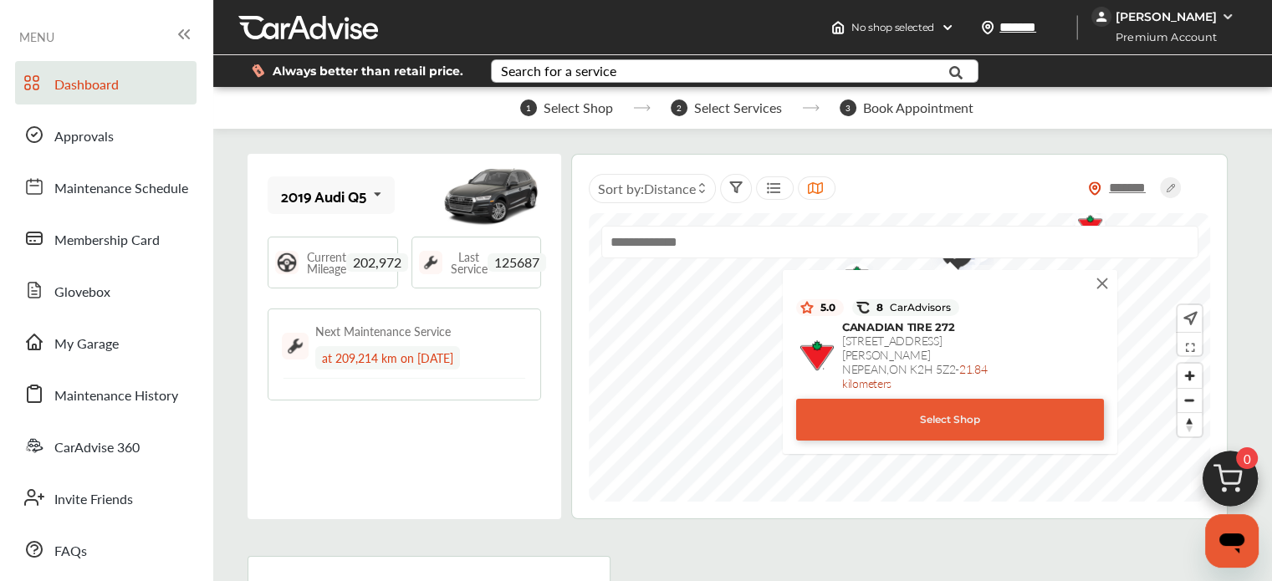
click at [1106, 277] on img at bounding box center [1102, 283] width 18 height 18
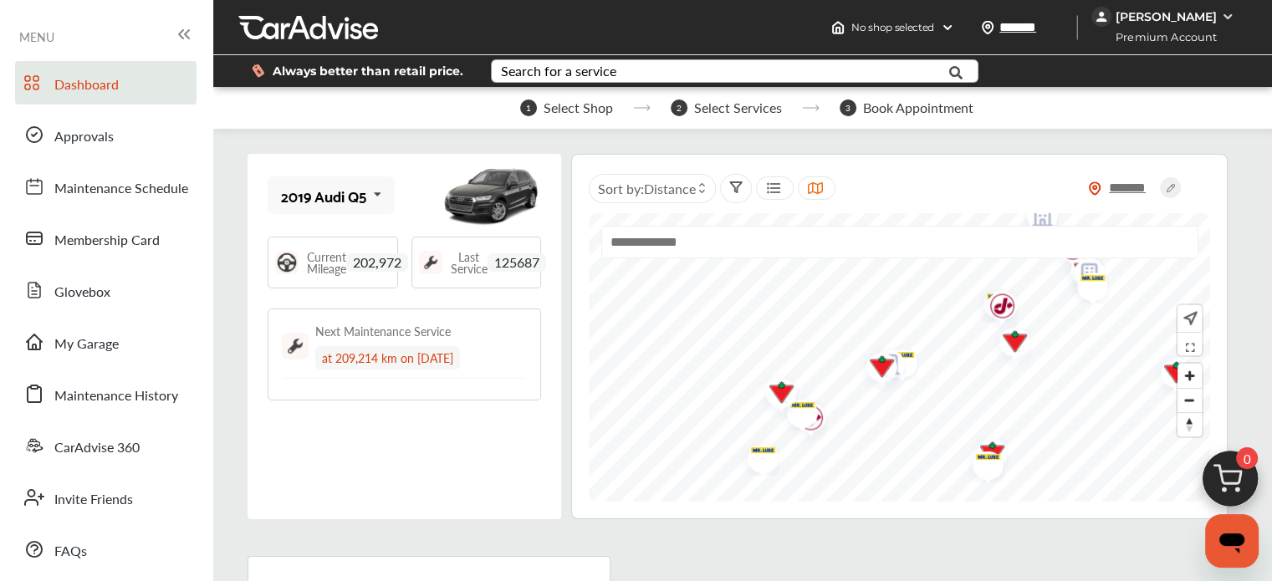
drag, startPoint x: 770, startPoint y: 418, endPoint x: 752, endPoint y: 444, distance: 31.3
click at [752, 444] on img "Map marker" at bounding box center [757, 456] width 44 height 40
click at [775, 397] on img "Map marker" at bounding box center [771, 402] width 44 height 50
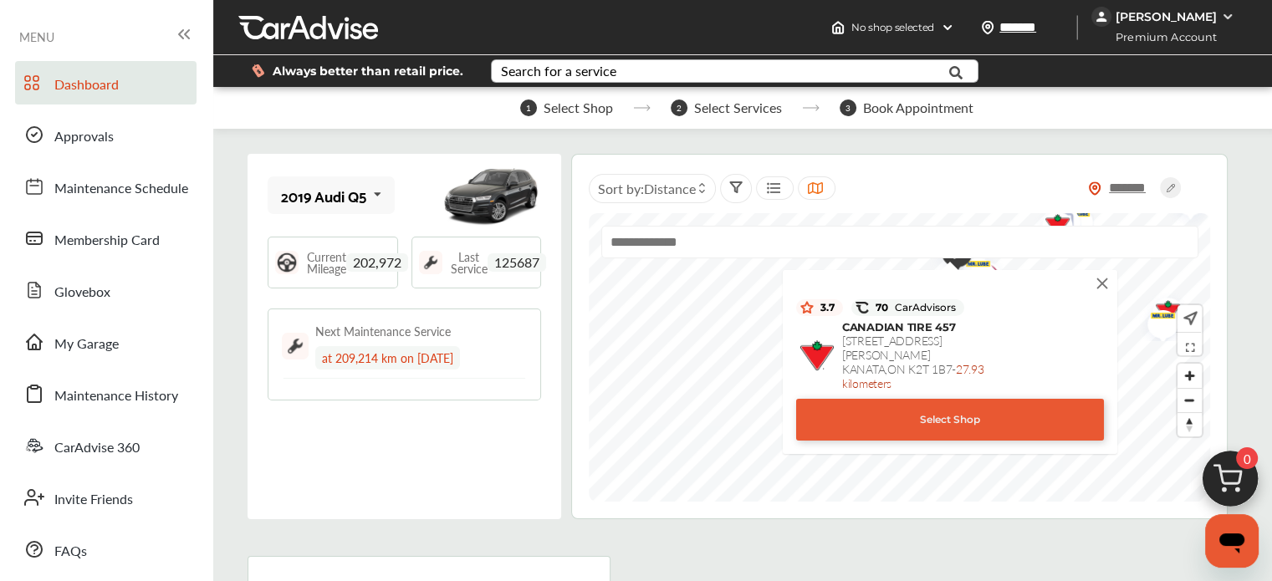
click at [1097, 279] on img at bounding box center [1102, 283] width 18 height 18
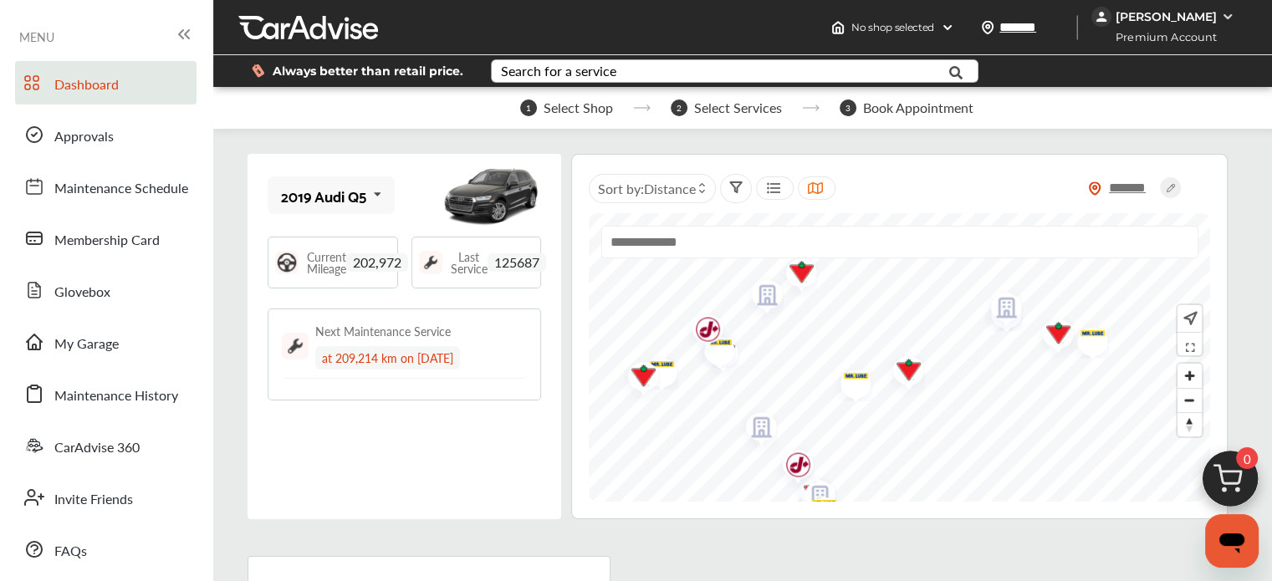
click at [568, 104] on span "Select Shop" at bounding box center [578, 107] width 69 height 15
click at [705, 242] on input "text" at bounding box center [899, 242] width 597 height 33
type input "*"
click at [910, 370] on img "Map marker" at bounding box center [903, 372] width 44 height 50
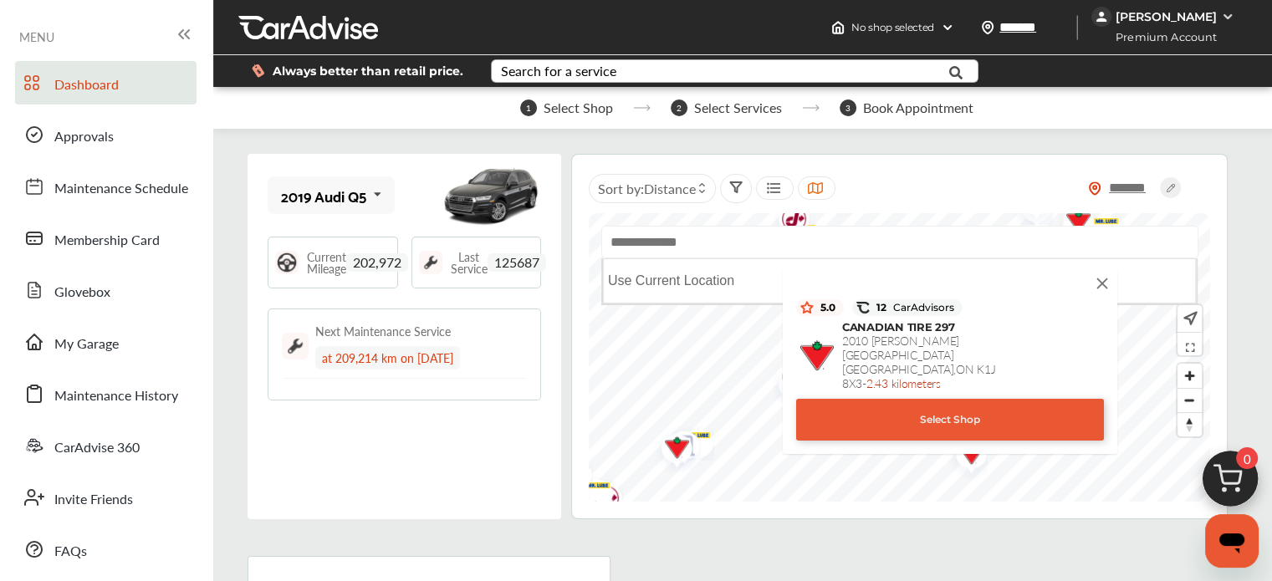
click at [1106, 280] on img at bounding box center [1102, 283] width 18 height 18
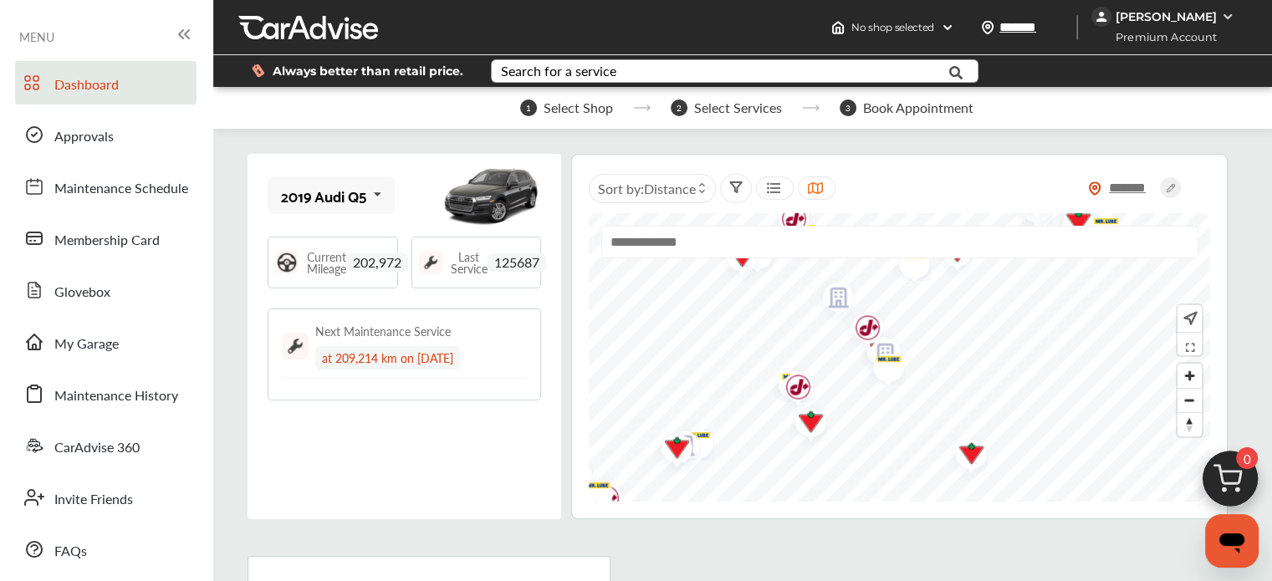
click at [673, 444] on img "Map marker" at bounding box center [671, 450] width 44 height 50
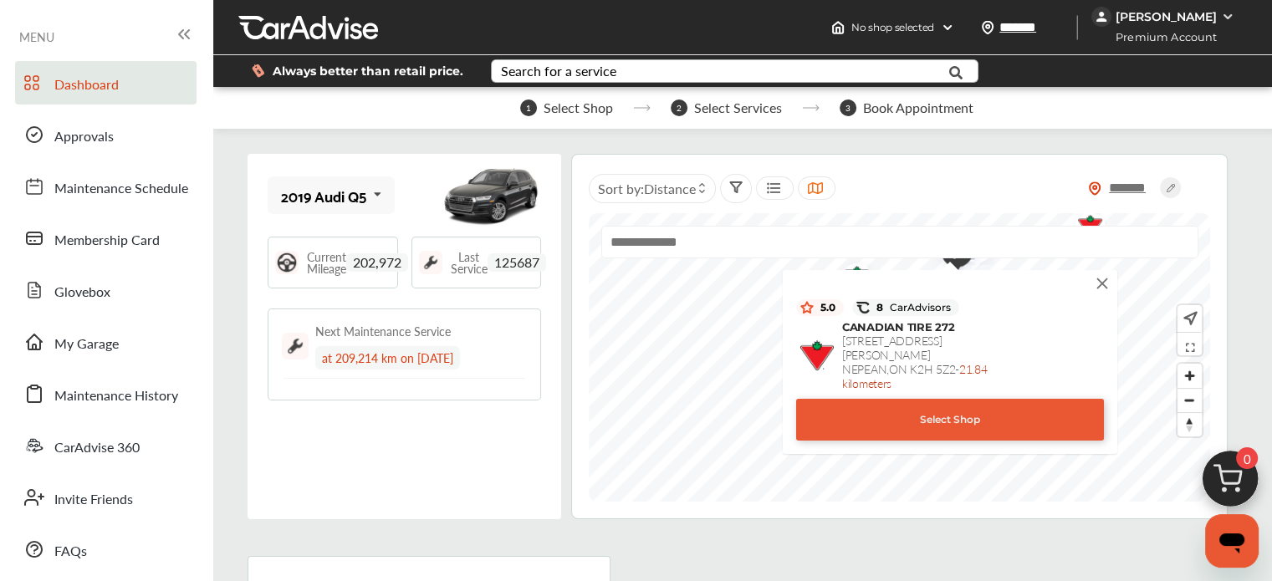
click at [1104, 280] on img at bounding box center [1102, 283] width 18 height 18
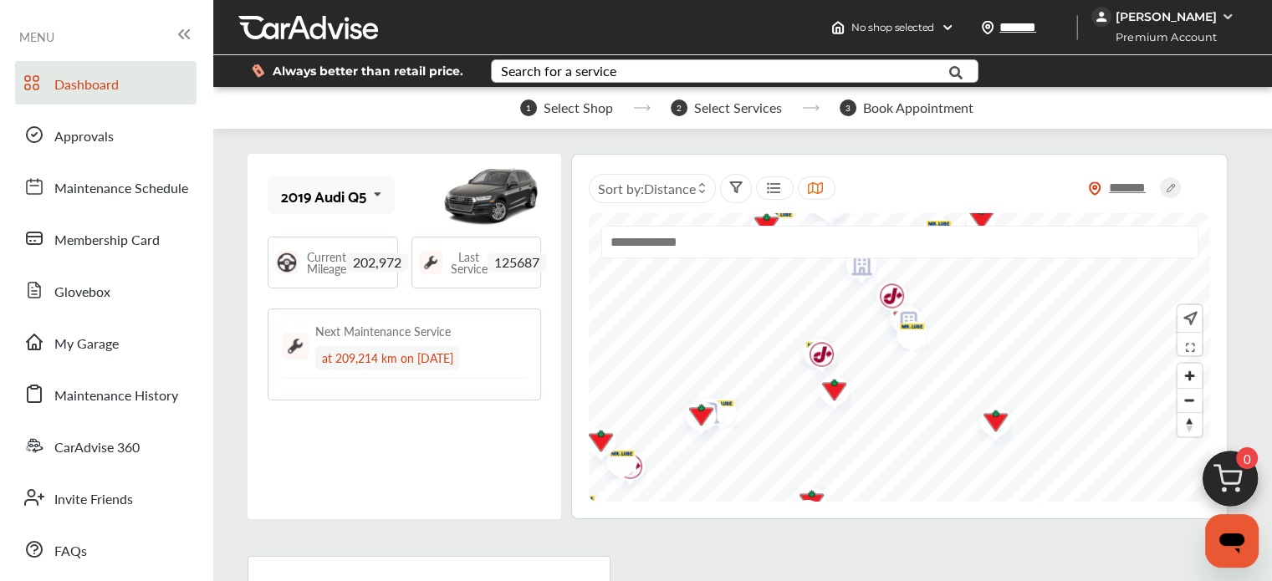
click at [836, 388] on img "Map marker" at bounding box center [828, 392] width 44 height 50
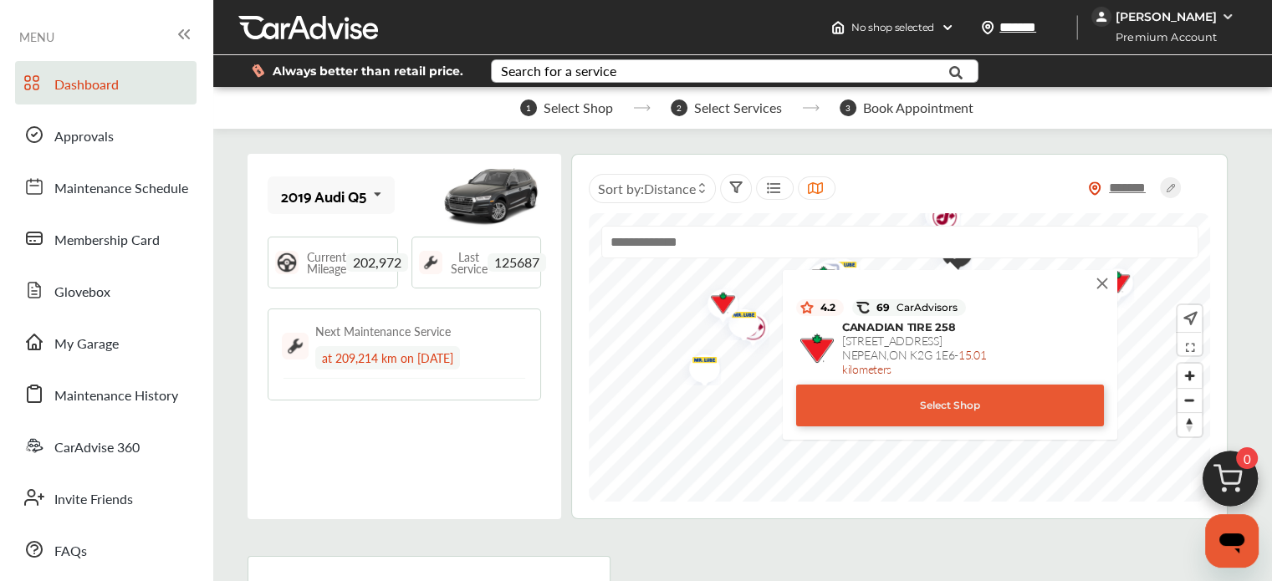
click at [1104, 278] on img at bounding box center [1102, 283] width 18 height 18
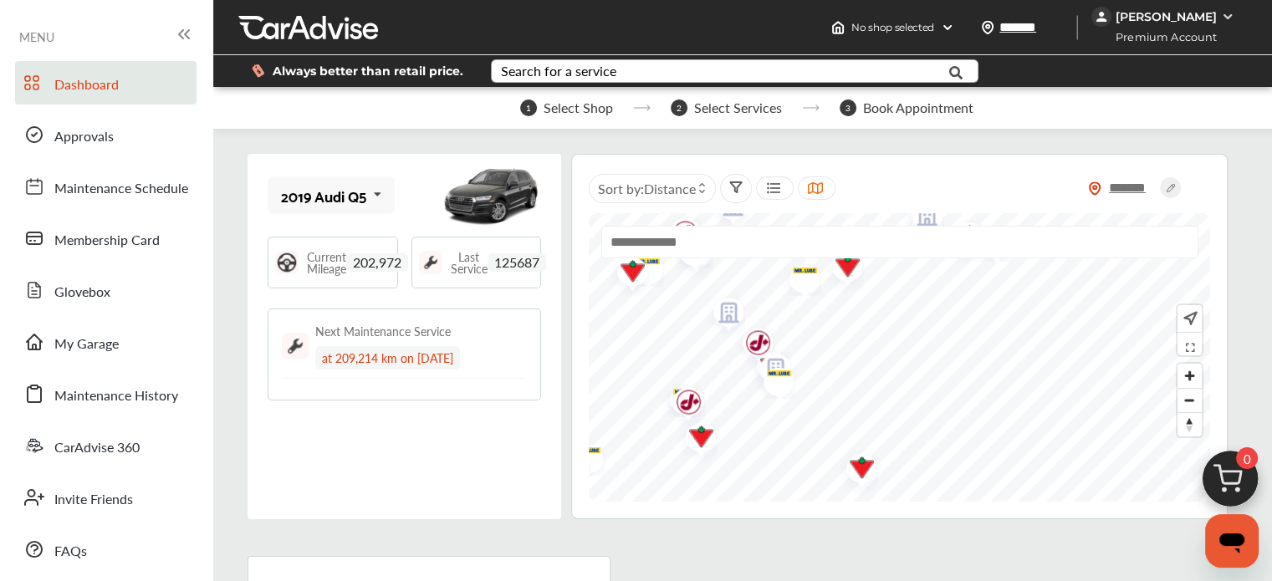
click at [729, 249] on input "text" at bounding box center [899, 242] width 597 height 33
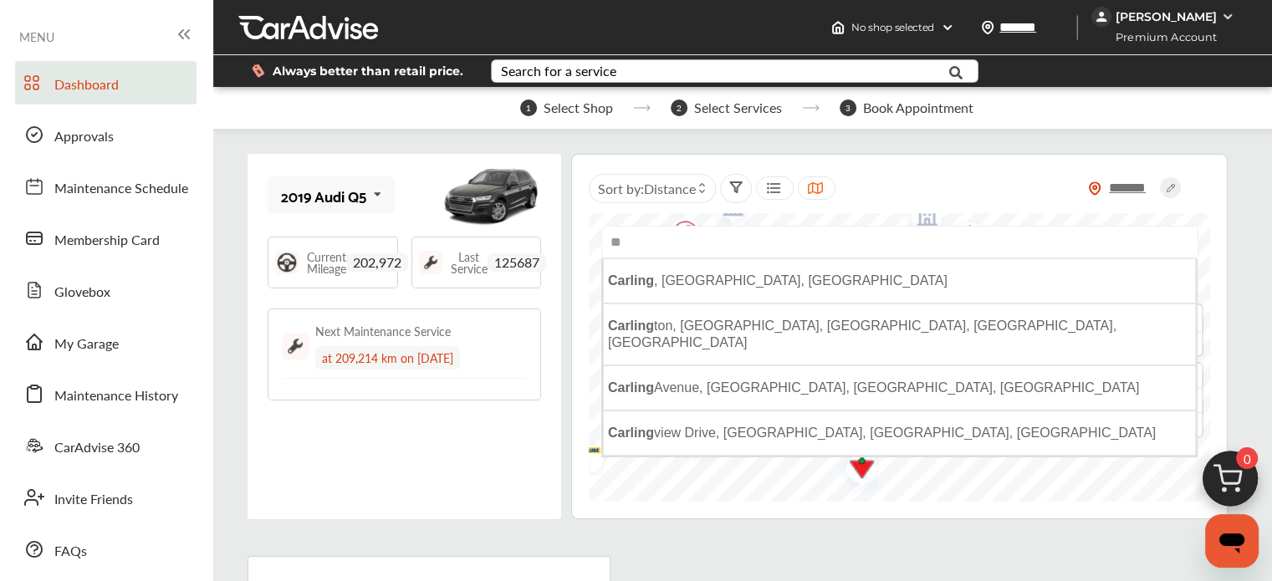
type input "*"
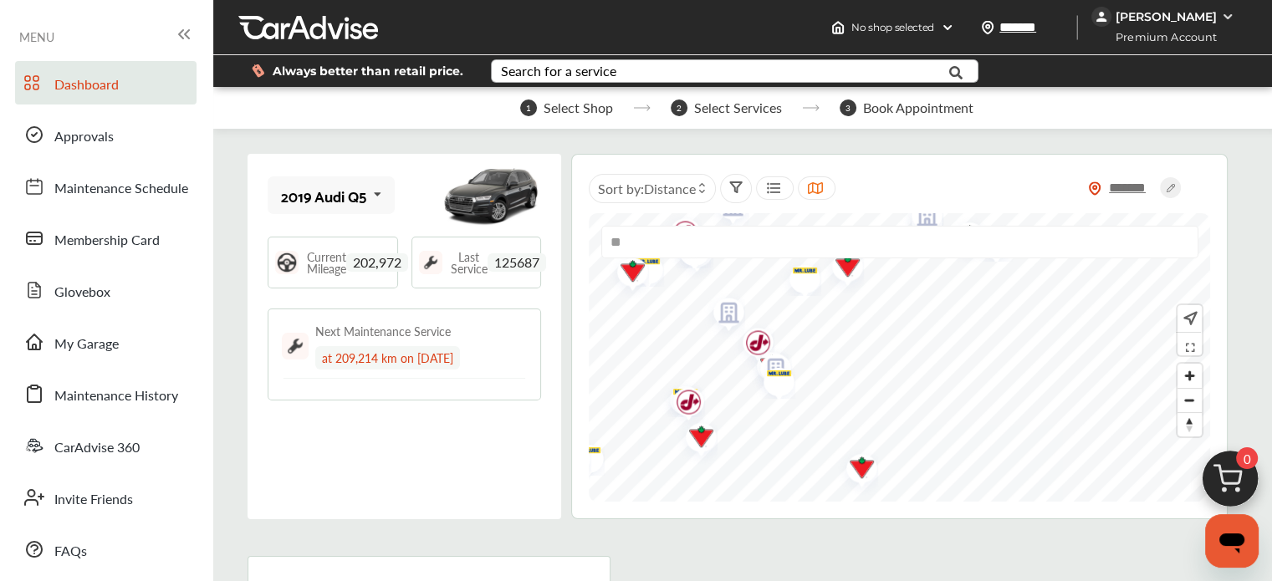
type input "*"
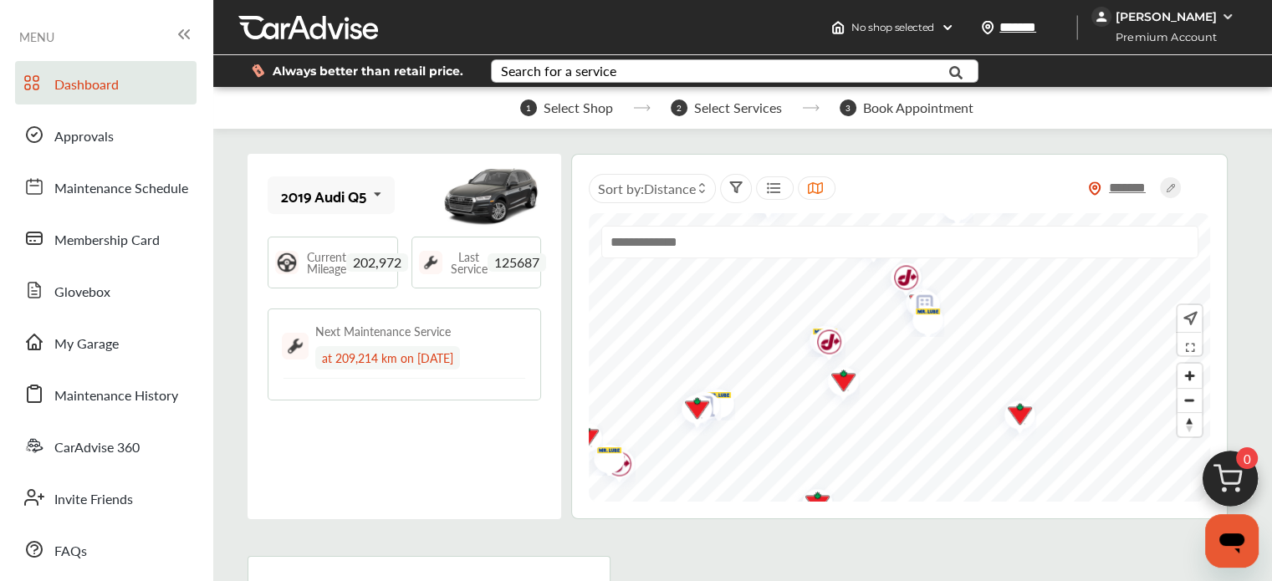
click at [845, 381] on img "Map marker" at bounding box center [838, 383] width 44 height 50
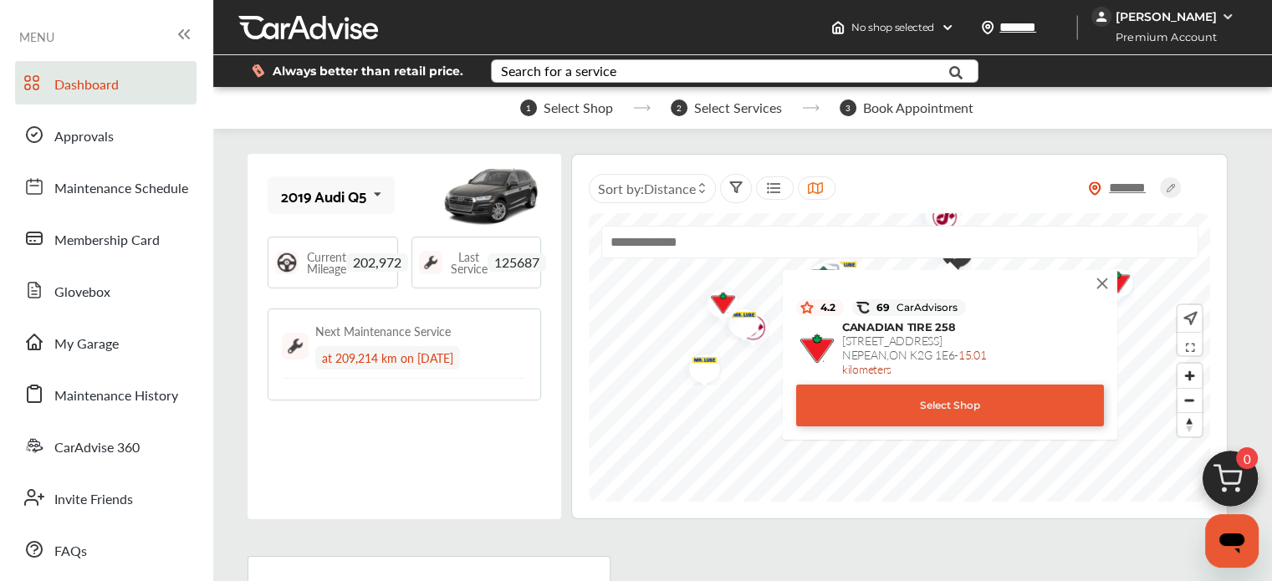
click at [1103, 279] on img at bounding box center [1102, 283] width 18 height 18
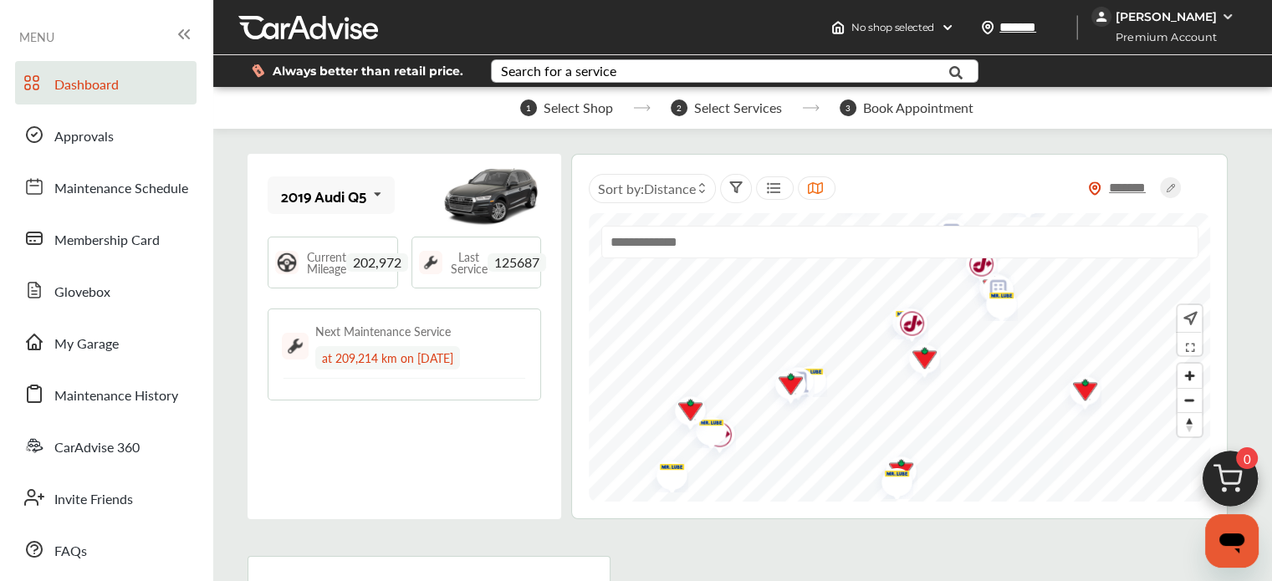
click at [689, 407] on img "Map marker" at bounding box center [684, 412] width 44 height 50
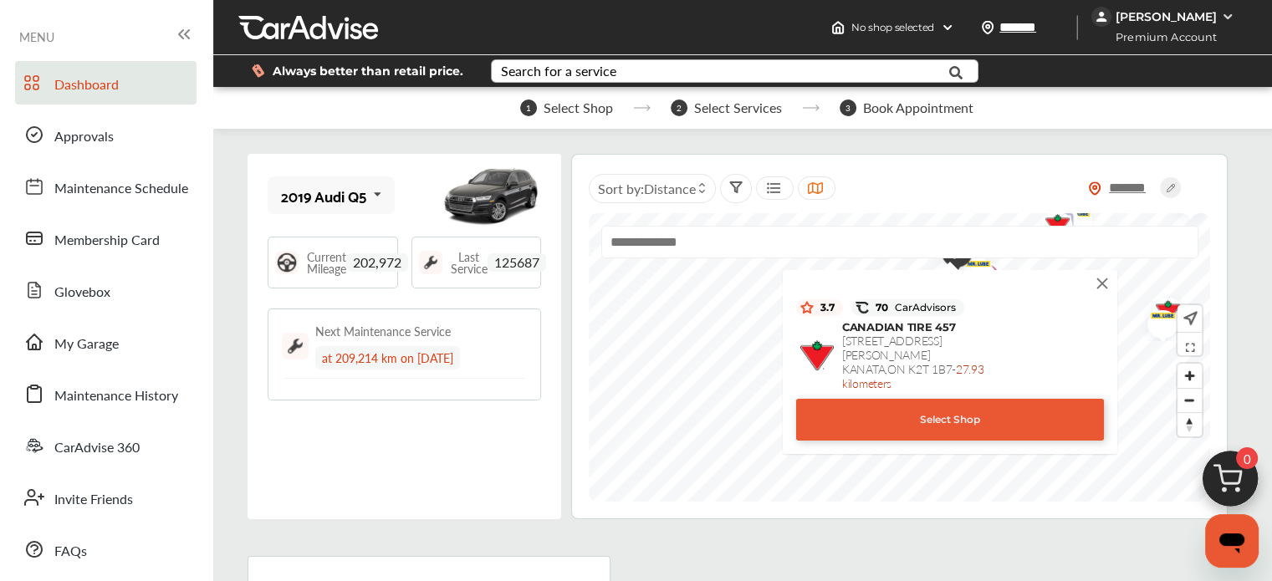
click at [1104, 277] on img at bounding box center [1102, 283] width 18 height 18
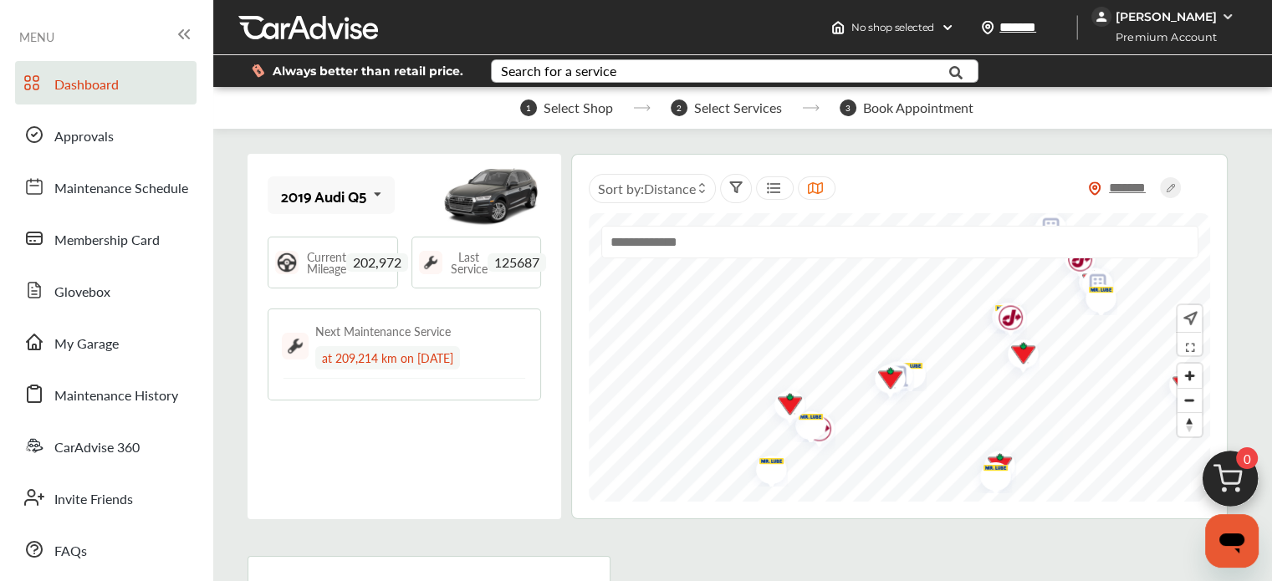
click at [896, 377] on img "Map marker" at bounding box center [884, 380] width 44 height 50
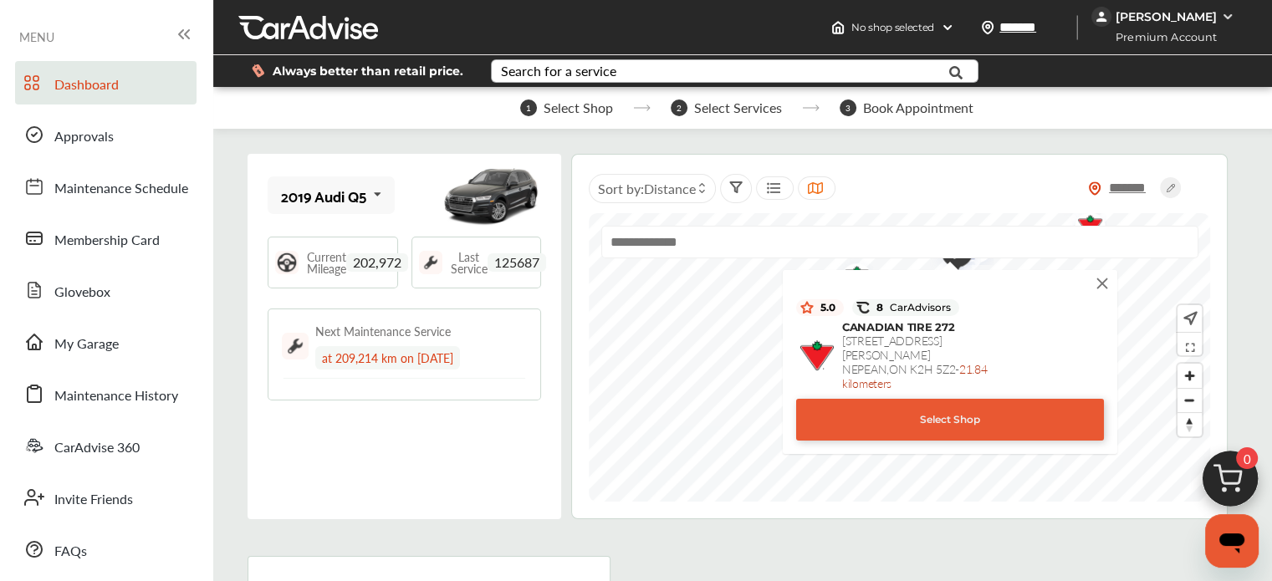
click at [1106, 282] on img at bounding box center [1102, 283] width 18 height 18
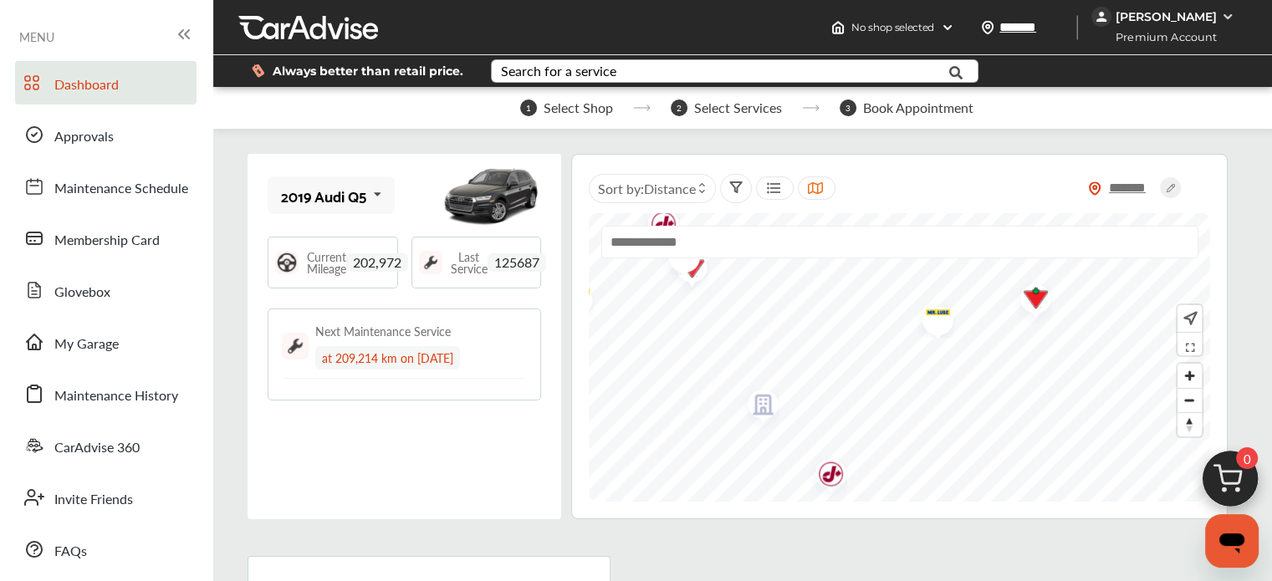
drag, startPoint x: 872, startPoint y: 445, endPoint x: 920, endPoint y: 314, distance: 140.0
click at [920, 314] on img "Map marker" at bounding box center [932, 318] width 44 height 40
click at [904, 381] on div "Use Current Location" at bounding box center [899, 357] width 621 height 289
click at [822, 426] on img "Map marker" at bounding box center [816, 432] width 44 height 50
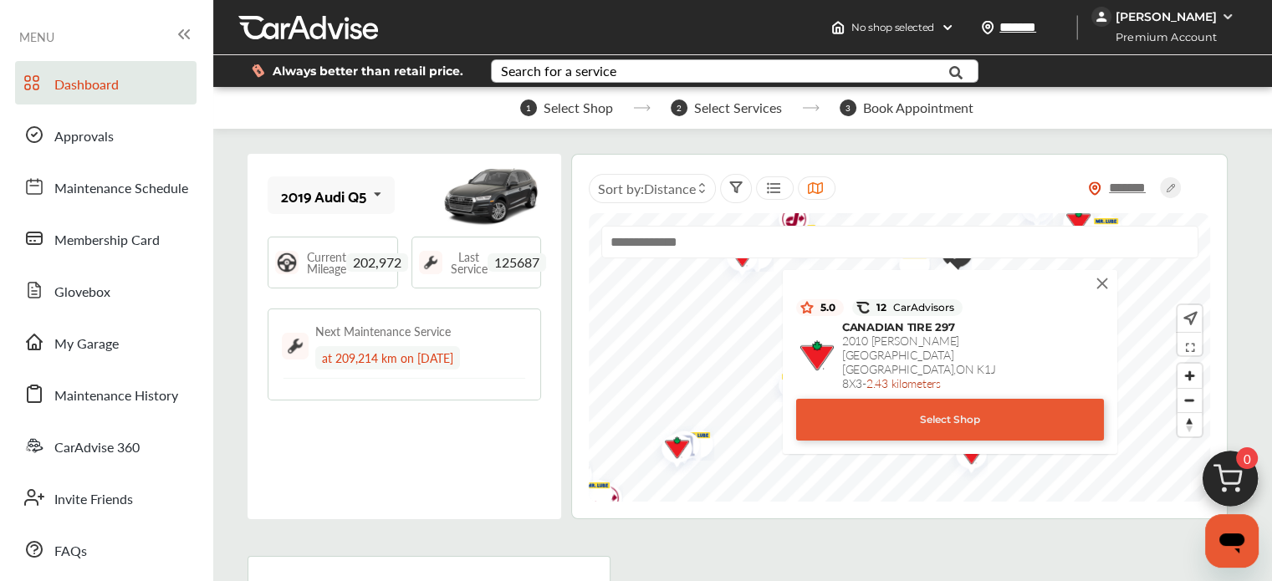
click at [1103, 277] on img at bounding box center [1102, 283] width 18 height 18
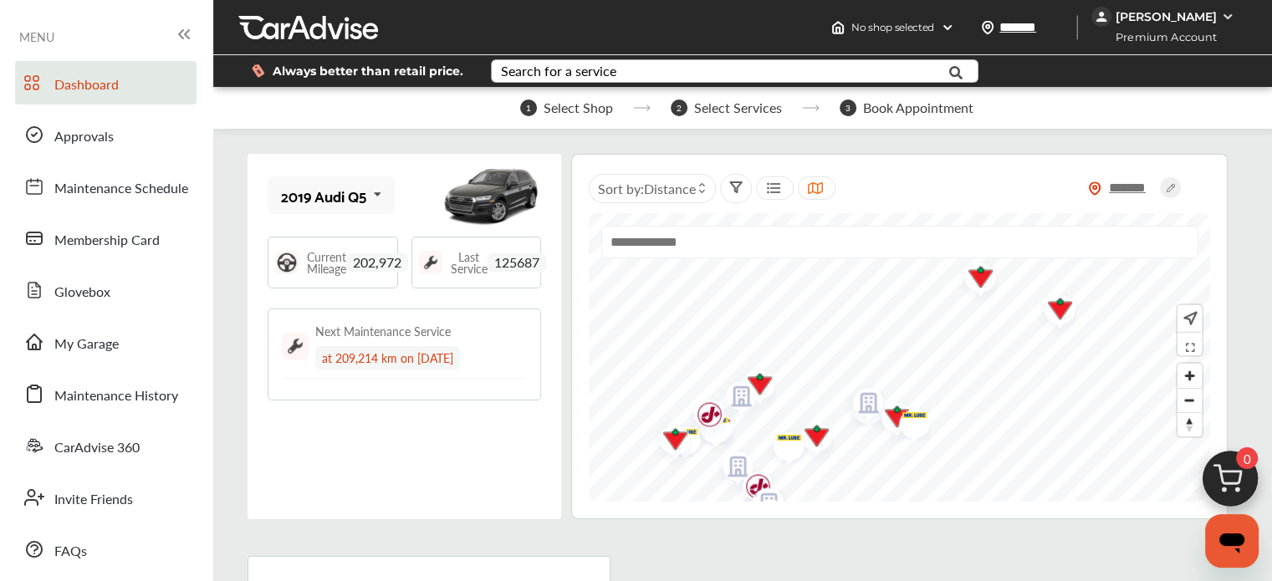
click at [897, 411] on img "Map marker" at bounding box center [909, 421] width 44 height 40
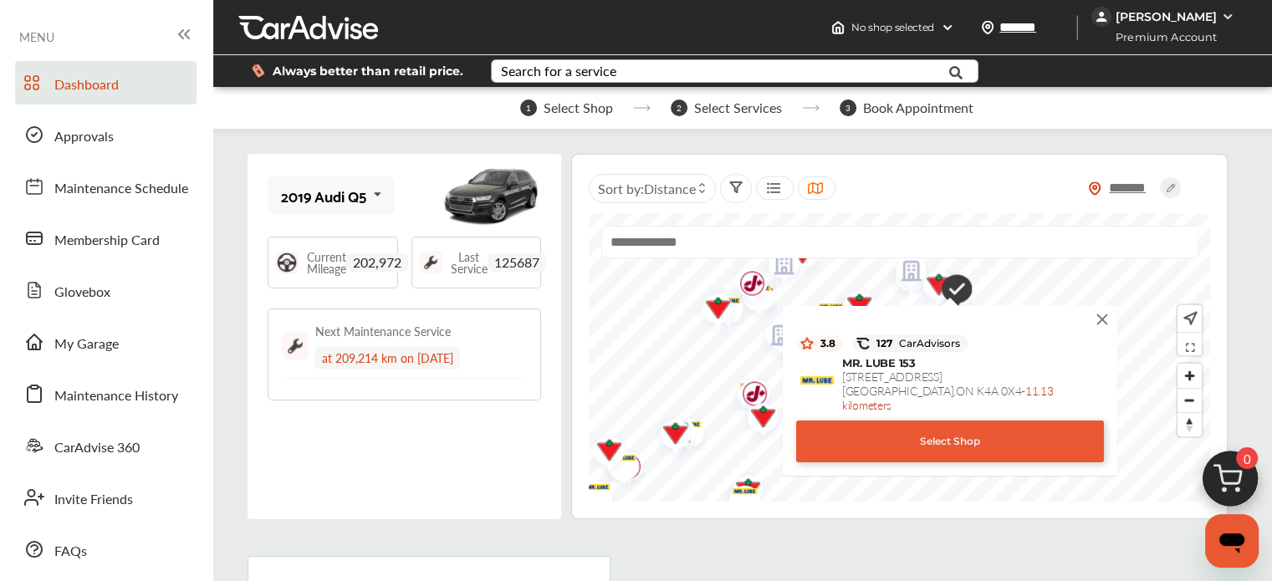
click at [1104, 320] on img at bounding box center [1102, 319] width 18 height 18
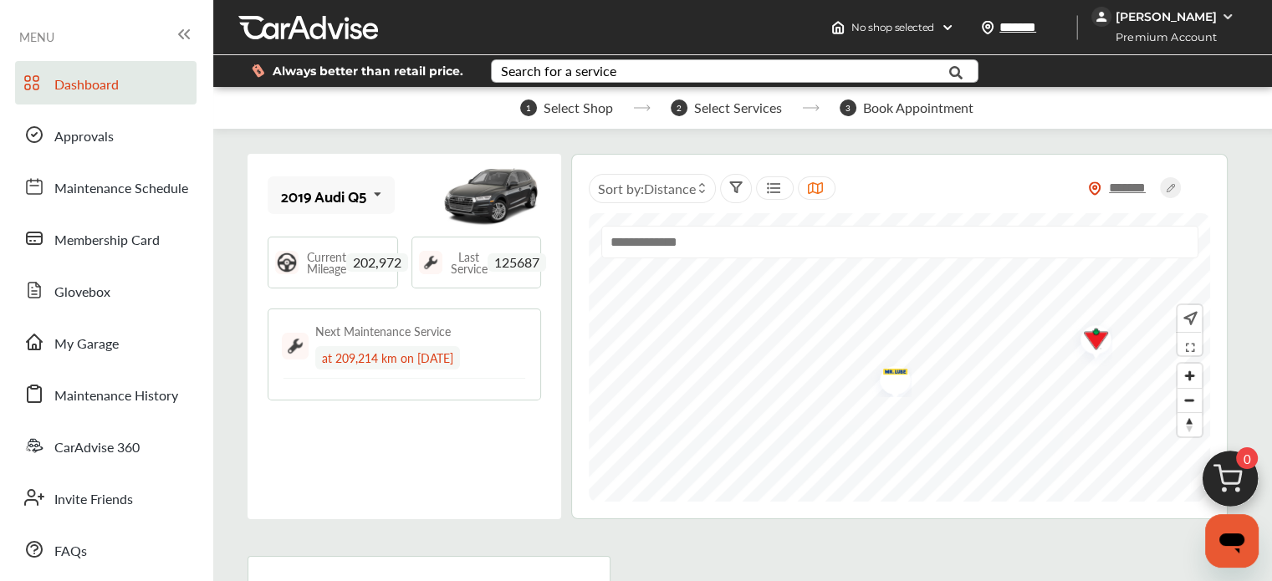
click at [895, 374] on img "Map marker" at bounding box center [889, 377] width 44 height 40
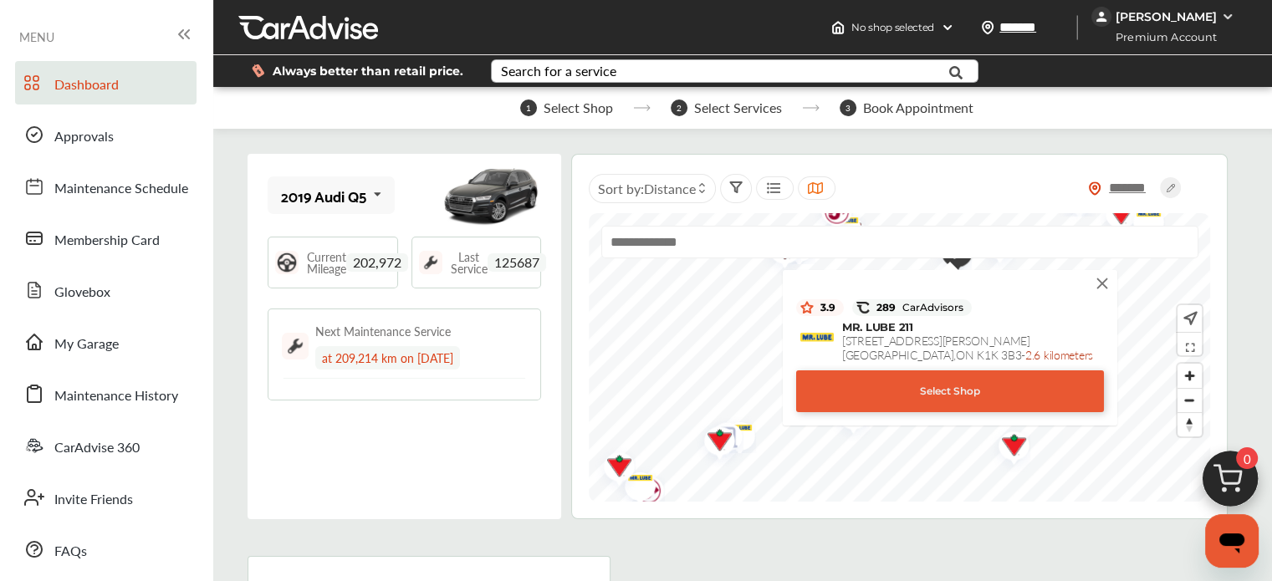
click at [1098, 281] on img at bounding box center [1102, 283] width 18 height 18
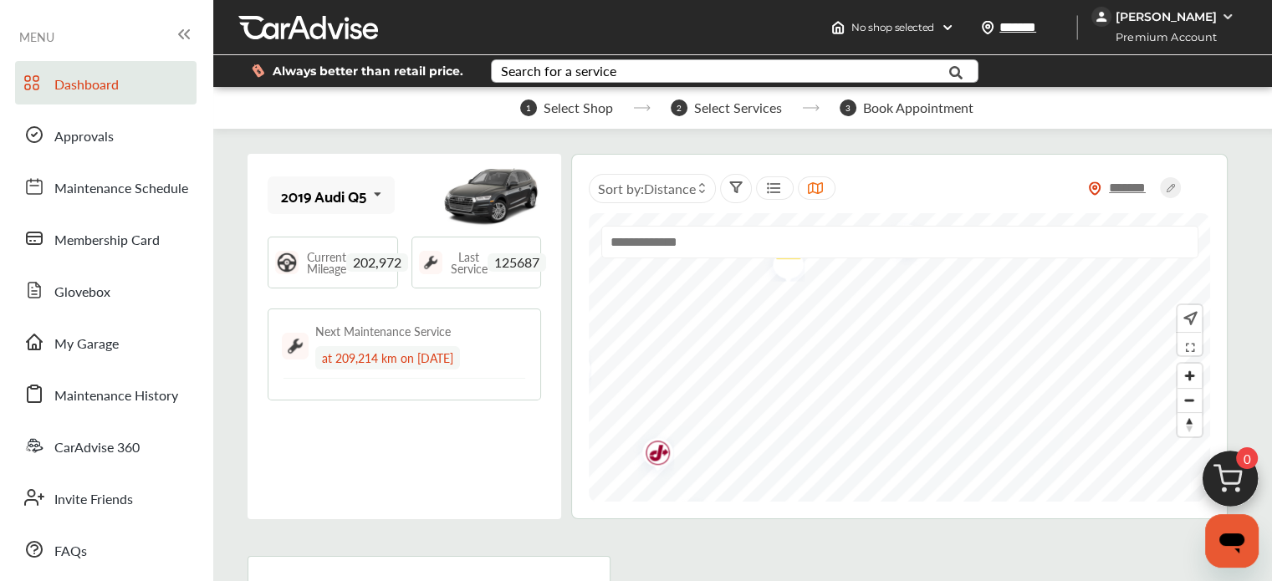
click at [877, 504] on div "******* Sort by : Distance Use Current Location" at bounding box center [899, 337] width 657 height 366
click at [848, 503] on div "******* Sort by : Distance Use Current Location" at bounding box center [899, 337] width 657 height 366
click at [846, 401] on img "Map marker" at bounding box center [837, 402] width 44 height 40
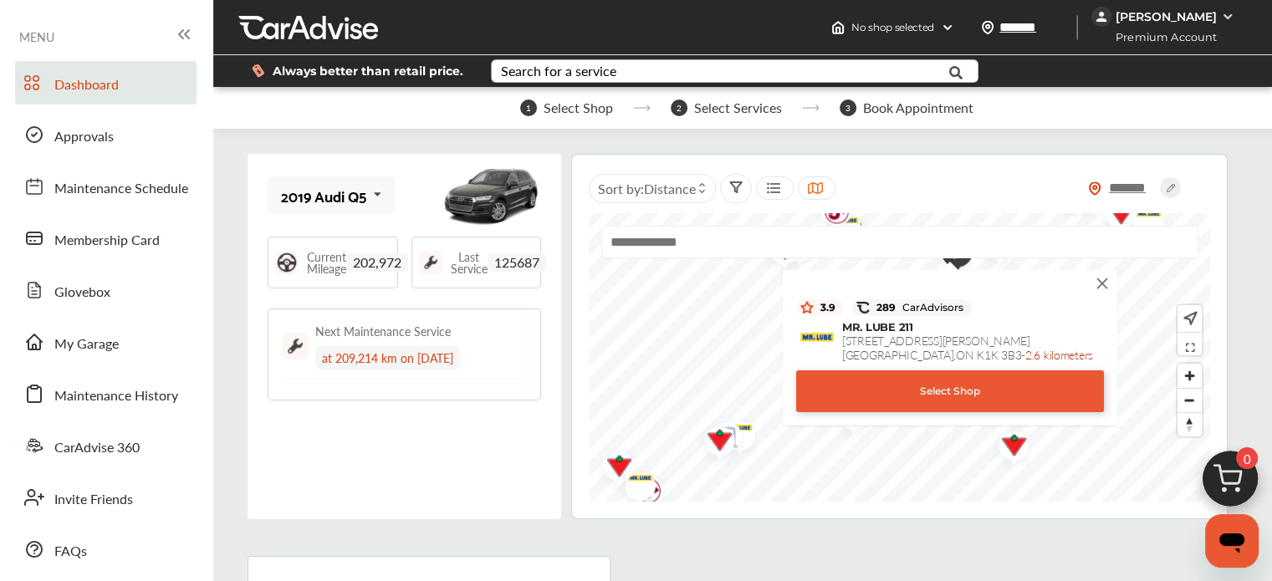
click at [1105, 281] on img at bounding box center [1102, 283] width 18 height 18
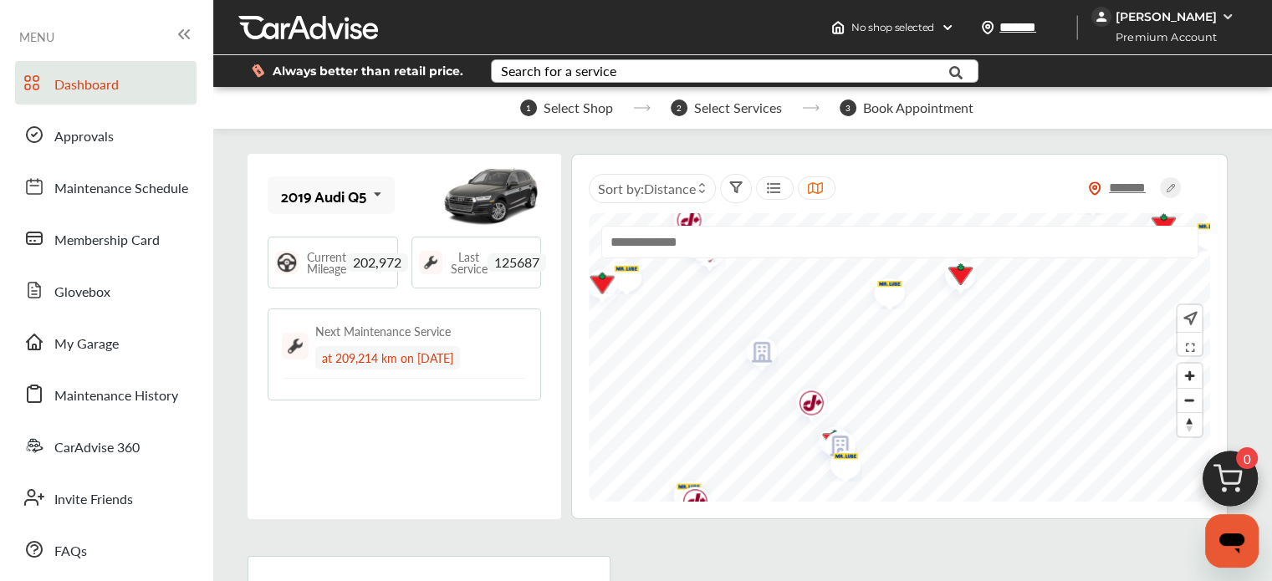
click at [796, 514] on div "******* Sort by : Distance Use Current Location" at bounding box center [899, 337] width 657 height 366
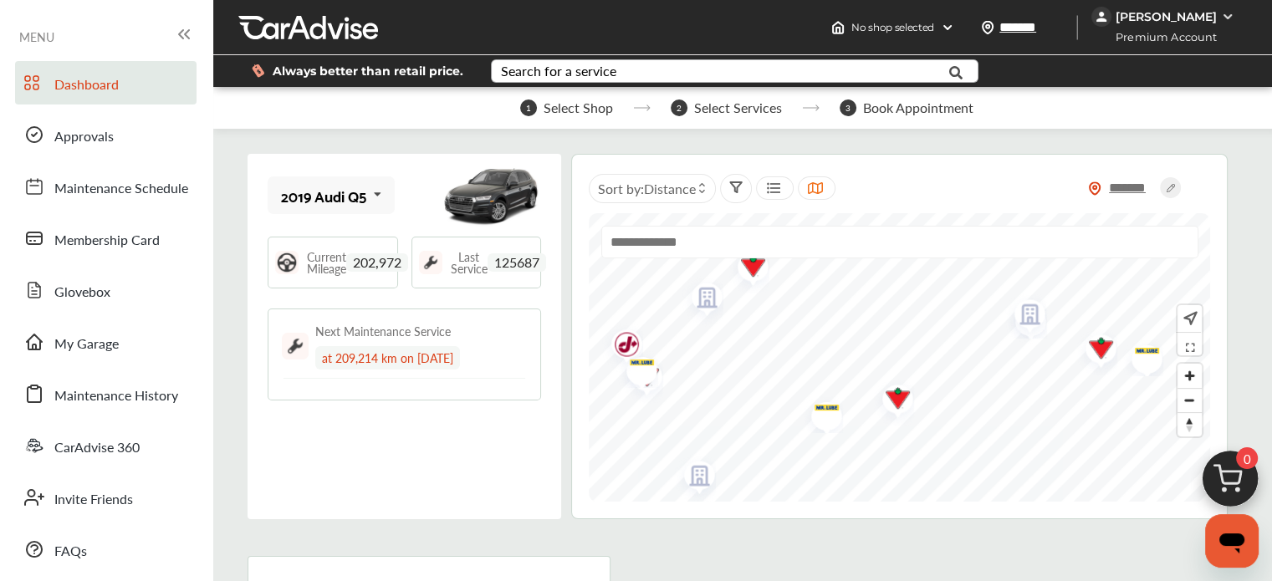
click at [465, 581] on html "My Account Dashboard Approvals Maintenance Schedule Membership Card Glovebox My…" at bounding box center [636, 290] width 1272 height 581
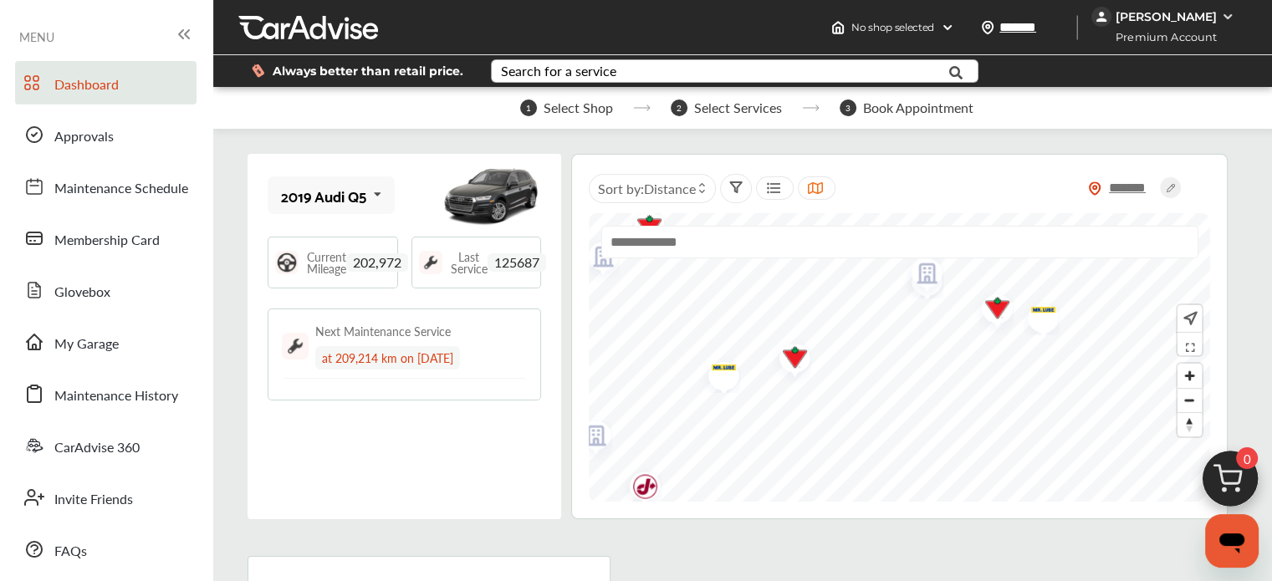
drag, startPoint x: 716, startPoint y: 519, endPoint x: 988, endPoint y: 272, distance: 367.1
click at [988, 272] on div "Use Current Location" at bounding box center [899, 357] width 621 height 289
click at [795, 353] on img "Map marker" at bounding box center [790, 358] width 44 height 50
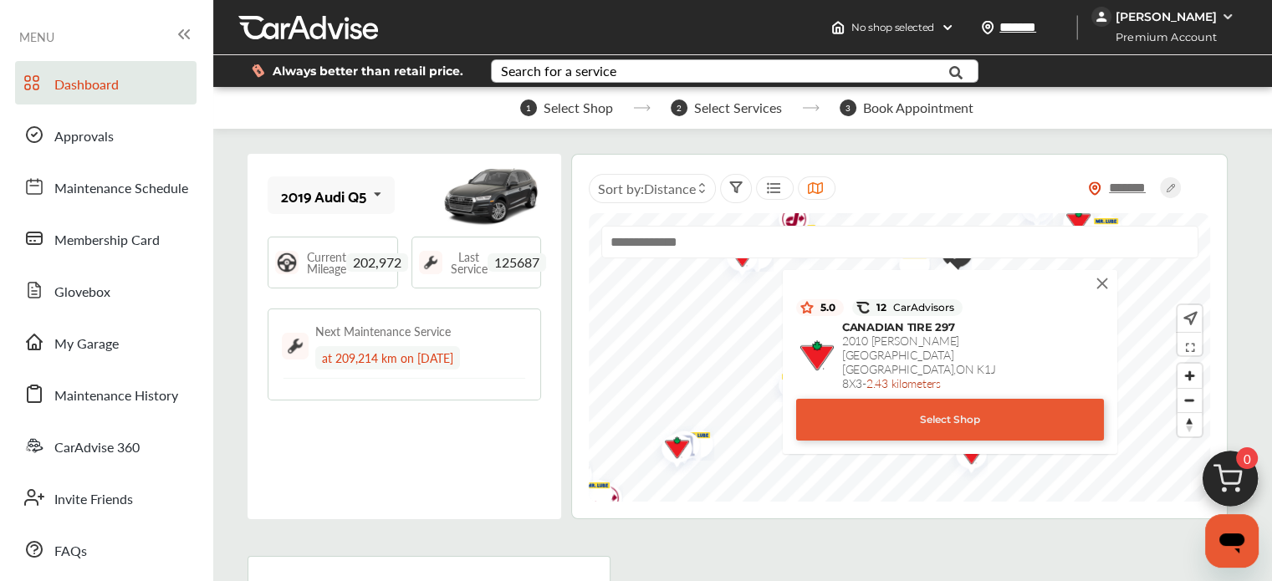
click at [937, 407] on div "Select Shop" at bounding box center [950, 420] width 308 height 42
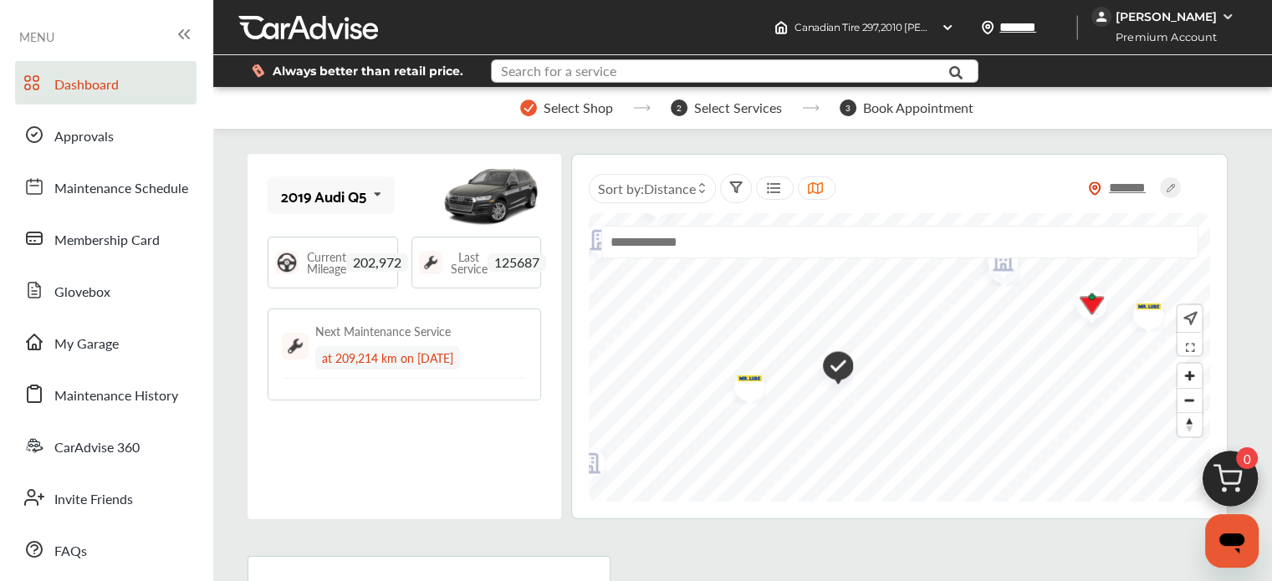
click at [618, 74] on input "text" at bounding box center [720, 73] width 454 height 26
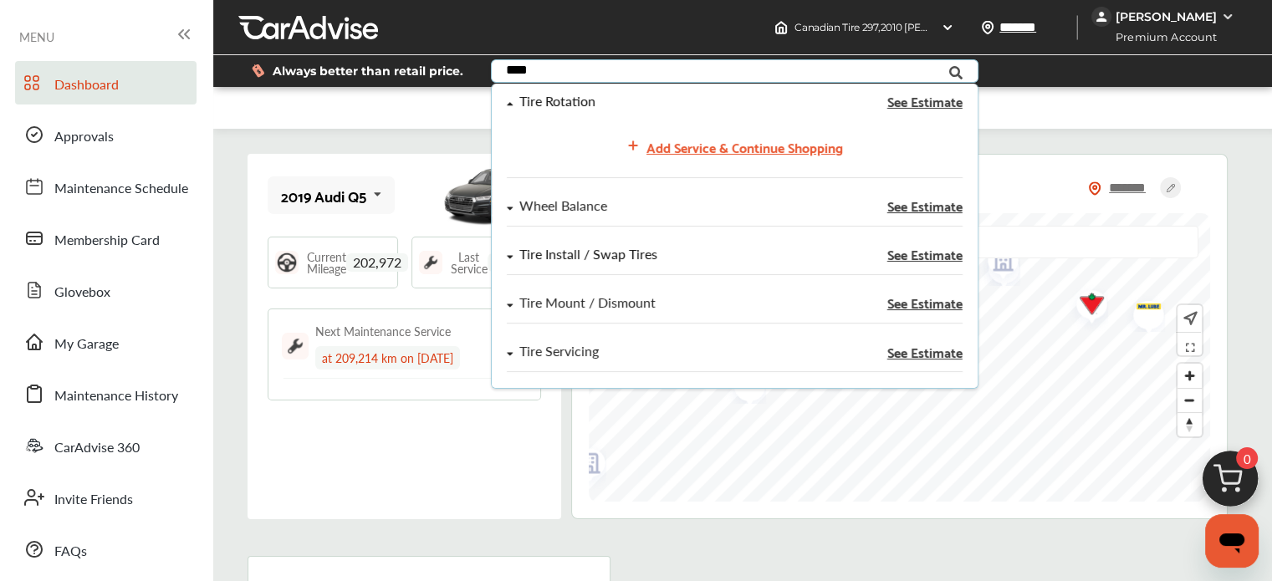
type input "****"
click at [609, 254] on div "Tire Install / Swap Tires" at bounding box center [588, 255] width 138 height 14
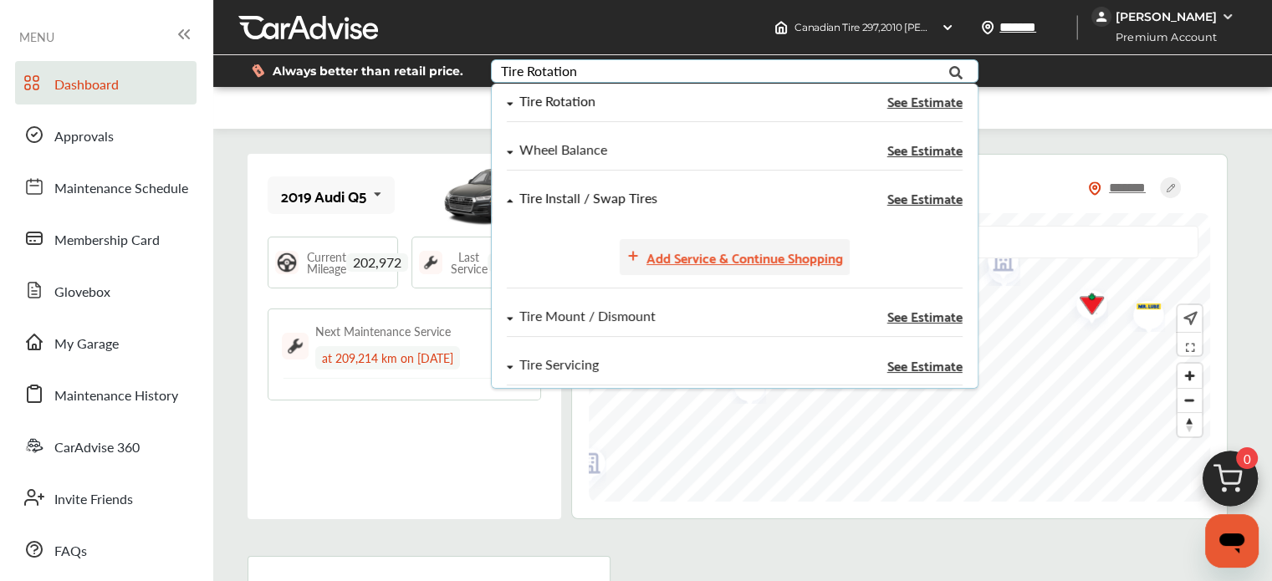
click at [772, 260] on div "Add Service & Continue Shopping" at bounding box center [745, 257] width 197 height 23
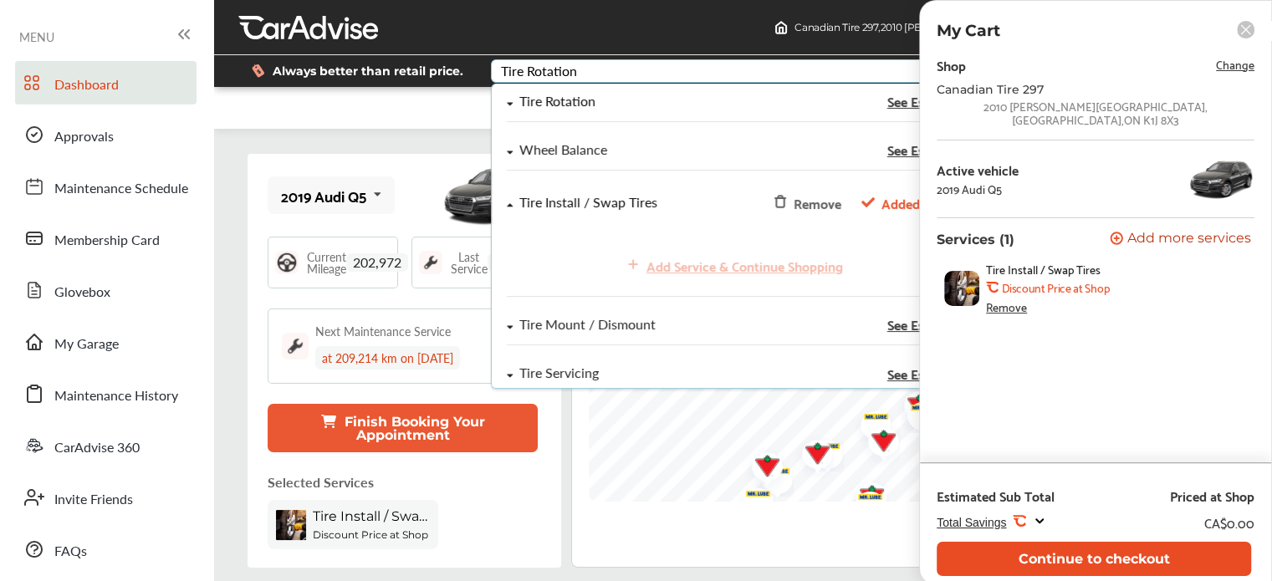
click at [1094, 558] on button "Continue to checkout" at bounding box center [1094, 559] width 315 height 34
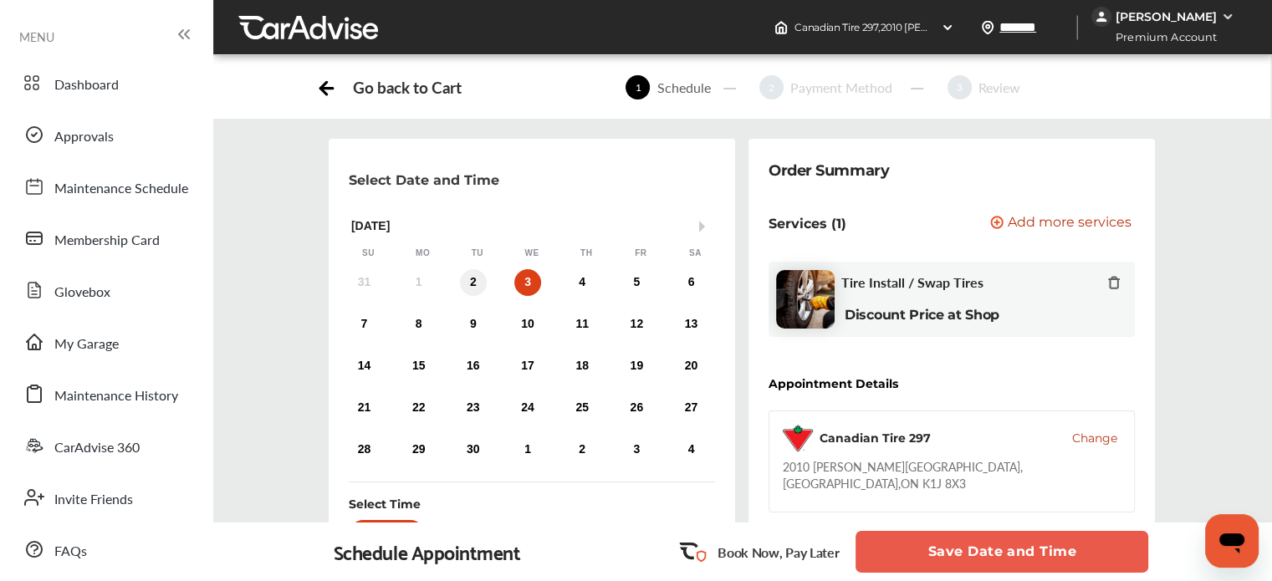
click at [470, 279] on div "2" at bounding box center [473, 282] width 27 height 27
click at [471, 269] on div "2" at bounding box center [473, 282] width 27 height 27
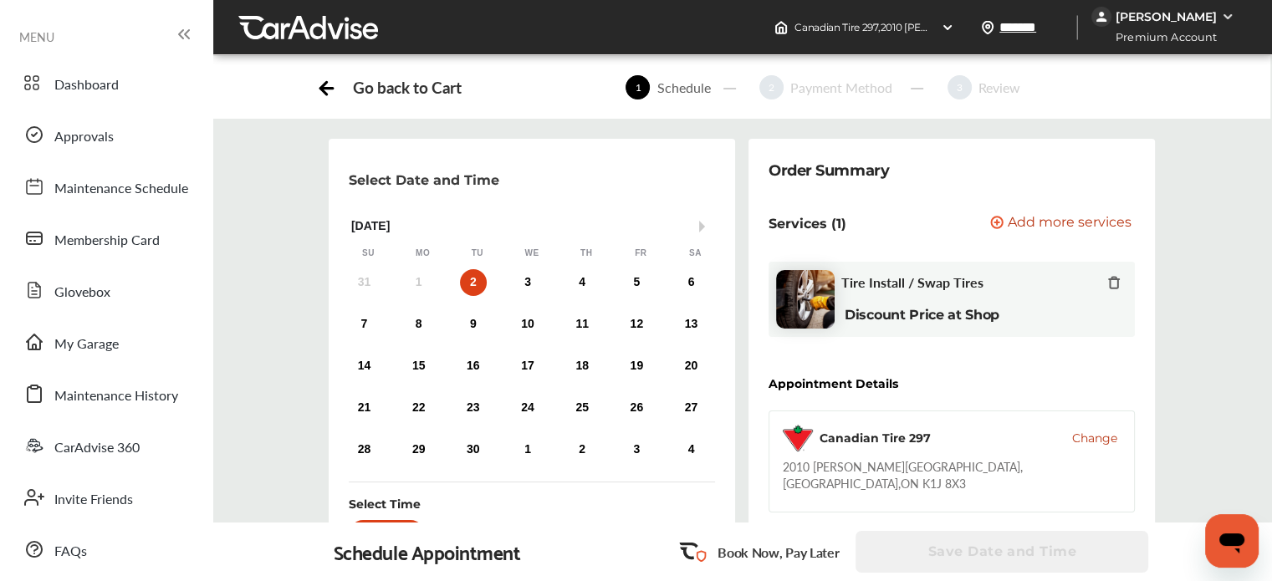
scroll to position [558, 0]
drag, startPoint x: 783, startPoint y: 554, endPoint x: 970, endPoint y: 545, distance: 187.6
click at [783, 553] on p "Book Now, Pay Later" at bounding box center [778, 552] width 121 height 19
click at [528, 278] on div "3" at bounding box center [527, 282] width 27 height 27
